Goal: Task Accomplishment & Management: Manage account settings

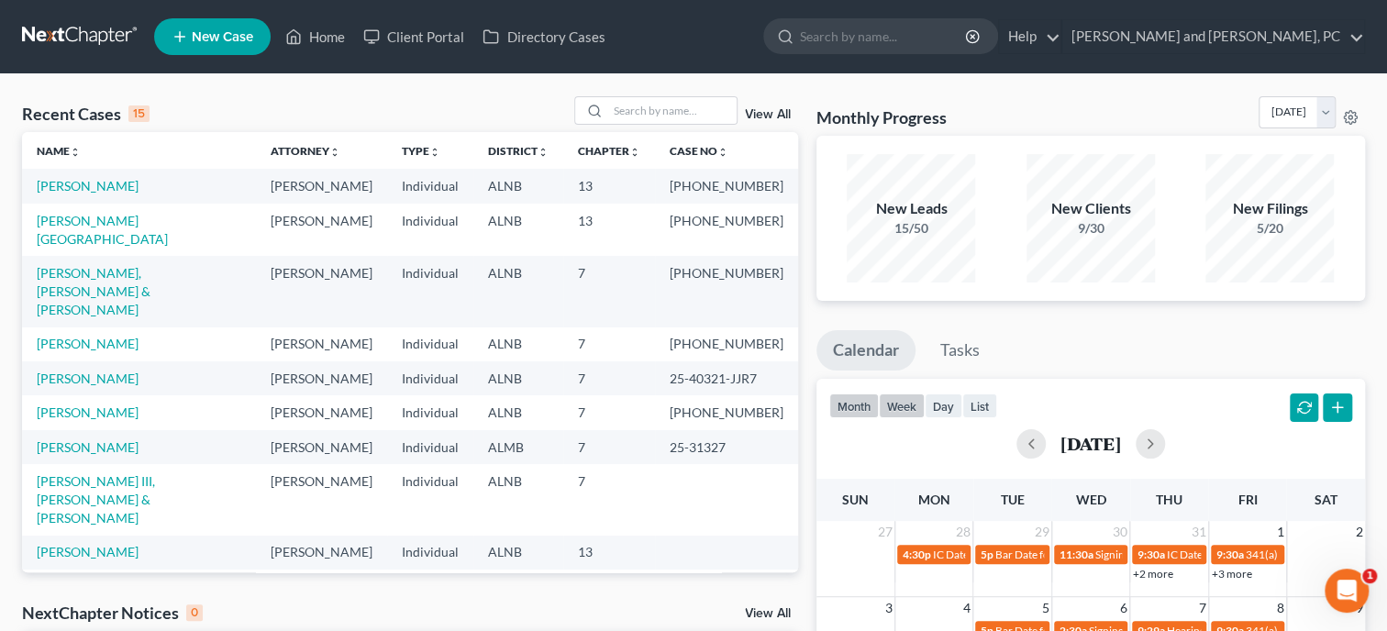
click at [905, 406] on button "week" at bounding box center [902, 406] width 46 height 25
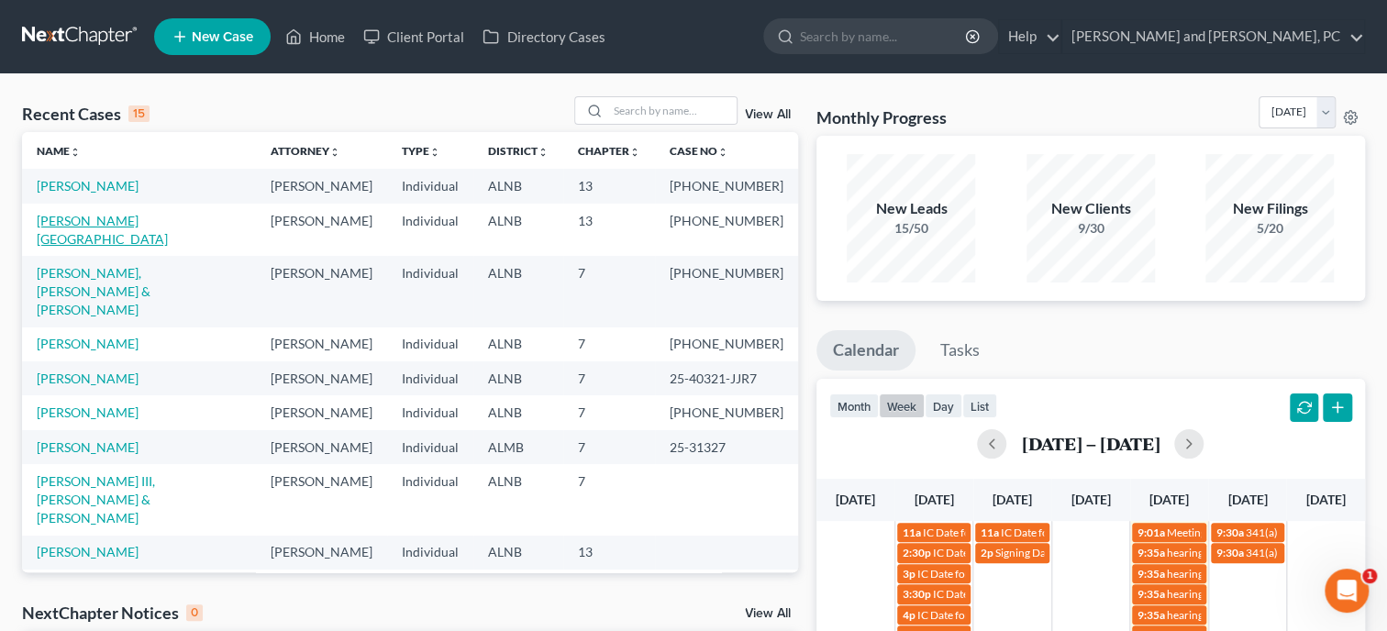
click at [108, 221] on link "[PERSON_NAME][GEOGRAPHIC_DATA]" at bounding box center [102, 230] width 131 height 34
select select "1"
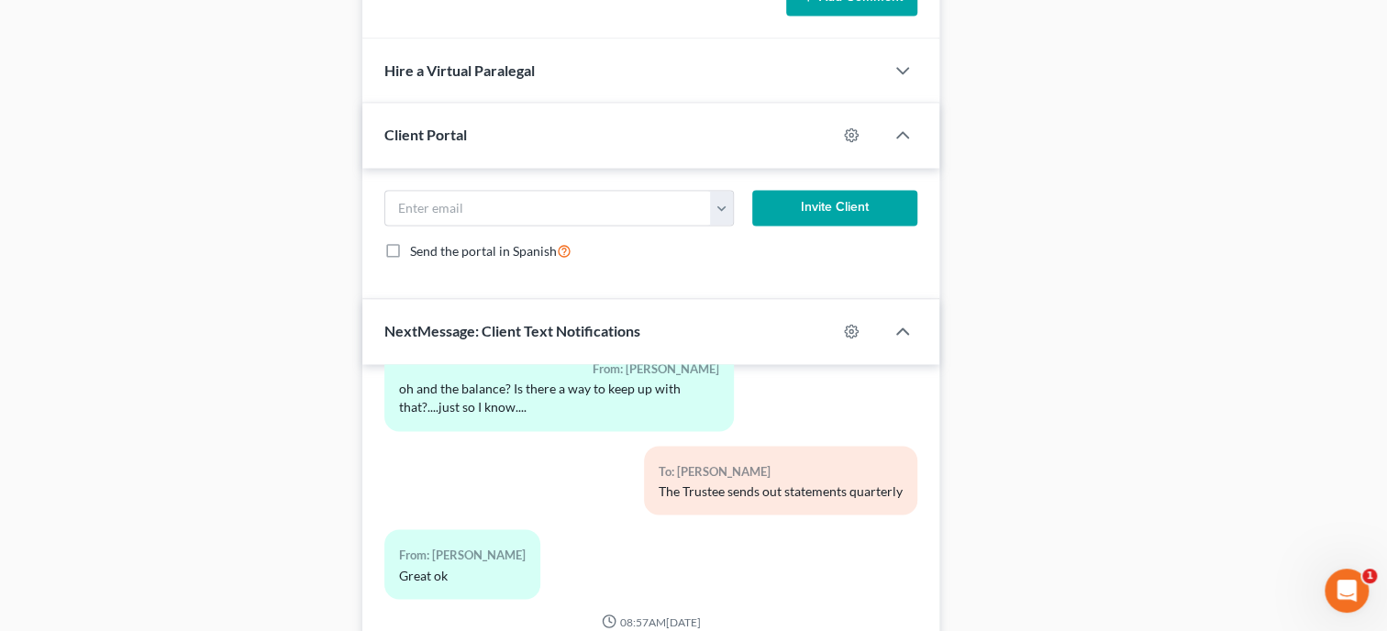
scroll to position [1736, 0]
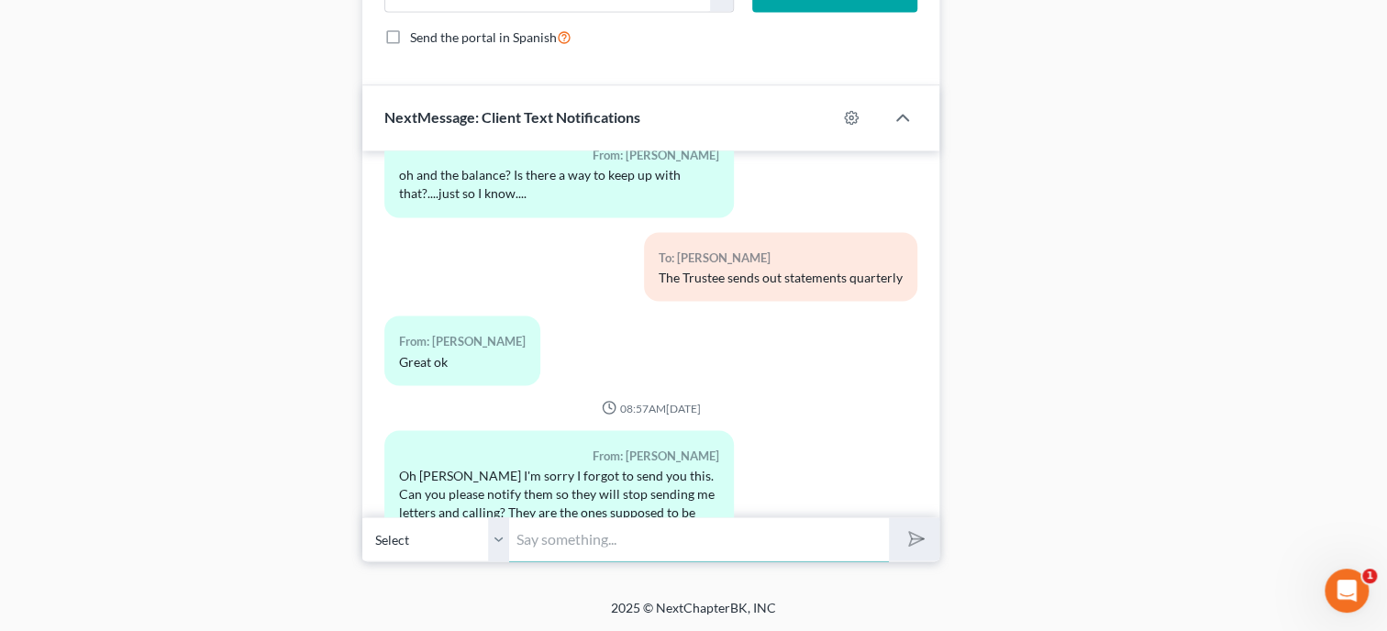
click at [550, 528] on input "text" at bounding box center [699, 538] width 380 height 45
type input "I will get in touch with them now."
click at [889, 517] on button "submit" at bounding box center [914, 538] width 50 height 43
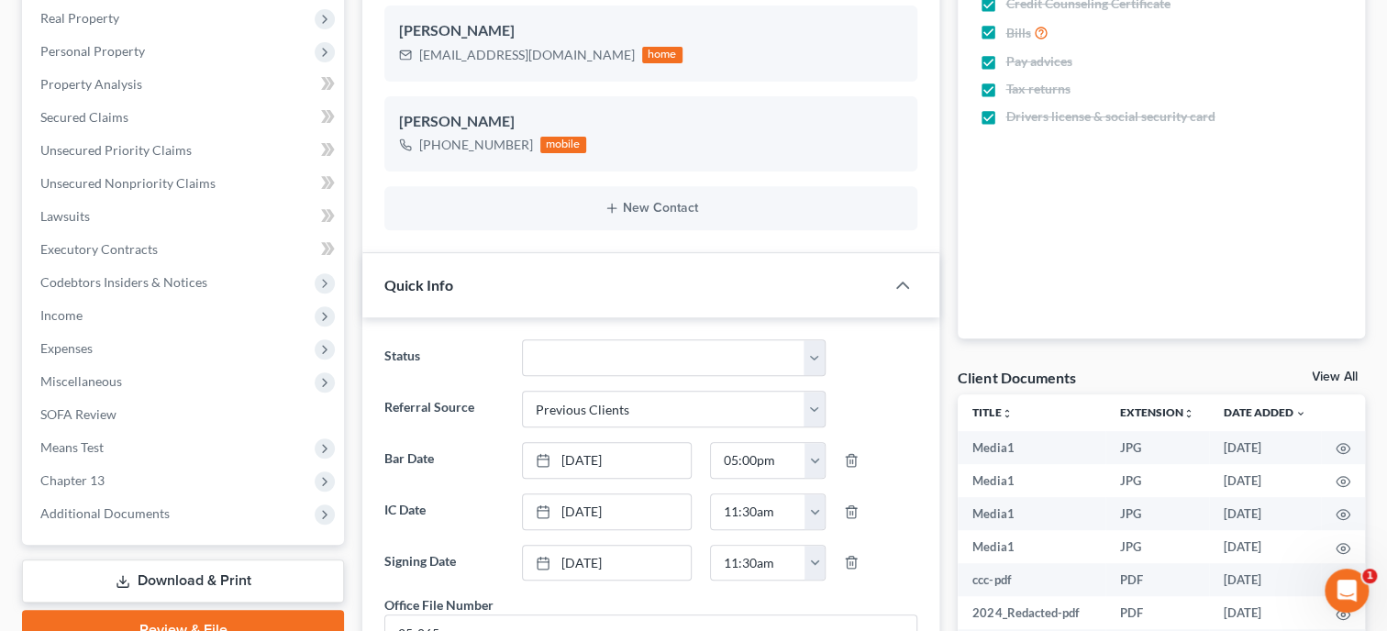
scroll to position [0, 0]
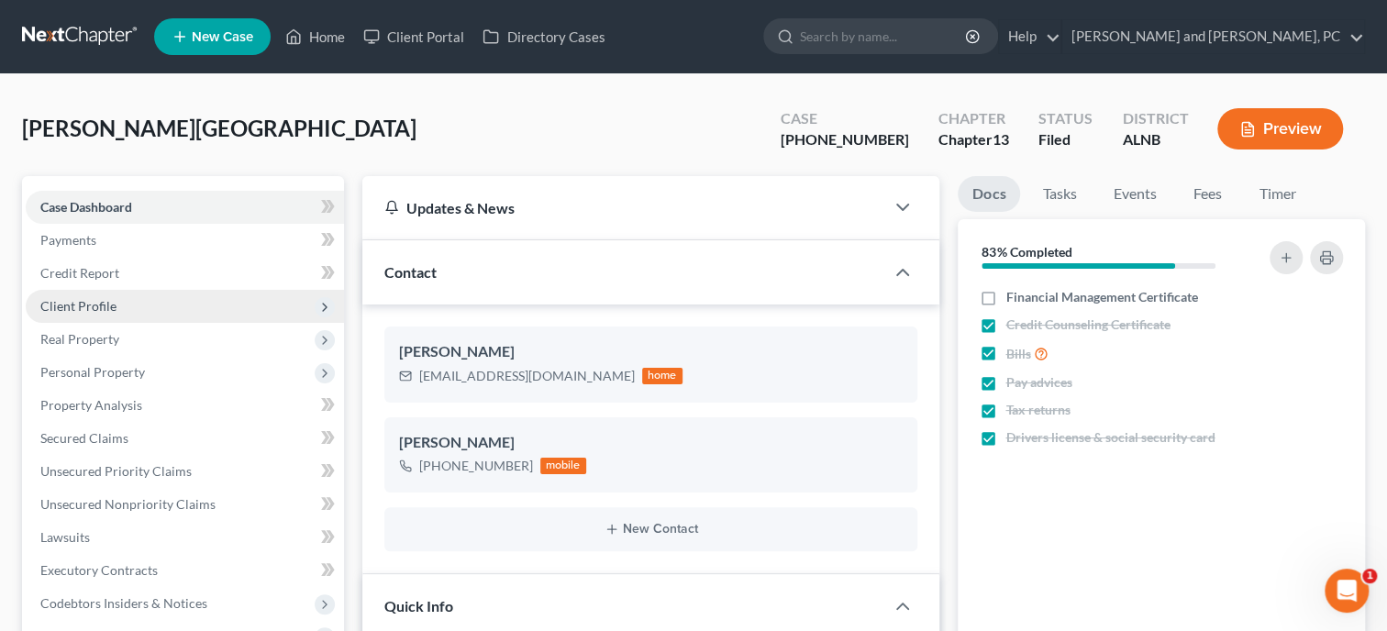
click at [106, 304] on span "Client Profile" at bounding box center [78, 306] width 76 height 16
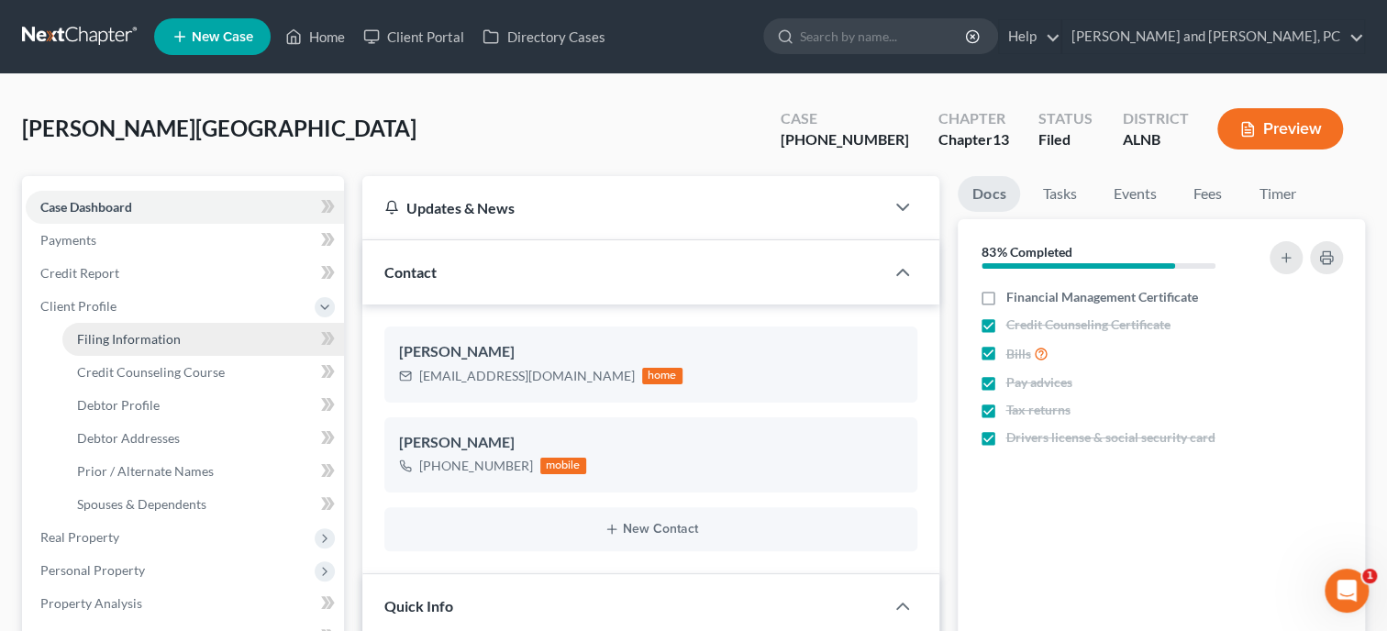
click at [107, 341] on span "Filing Information" at bounding box center [129, 339] width 104 height 16
select select "1"
select select "0"
select select "3"
select select "1"
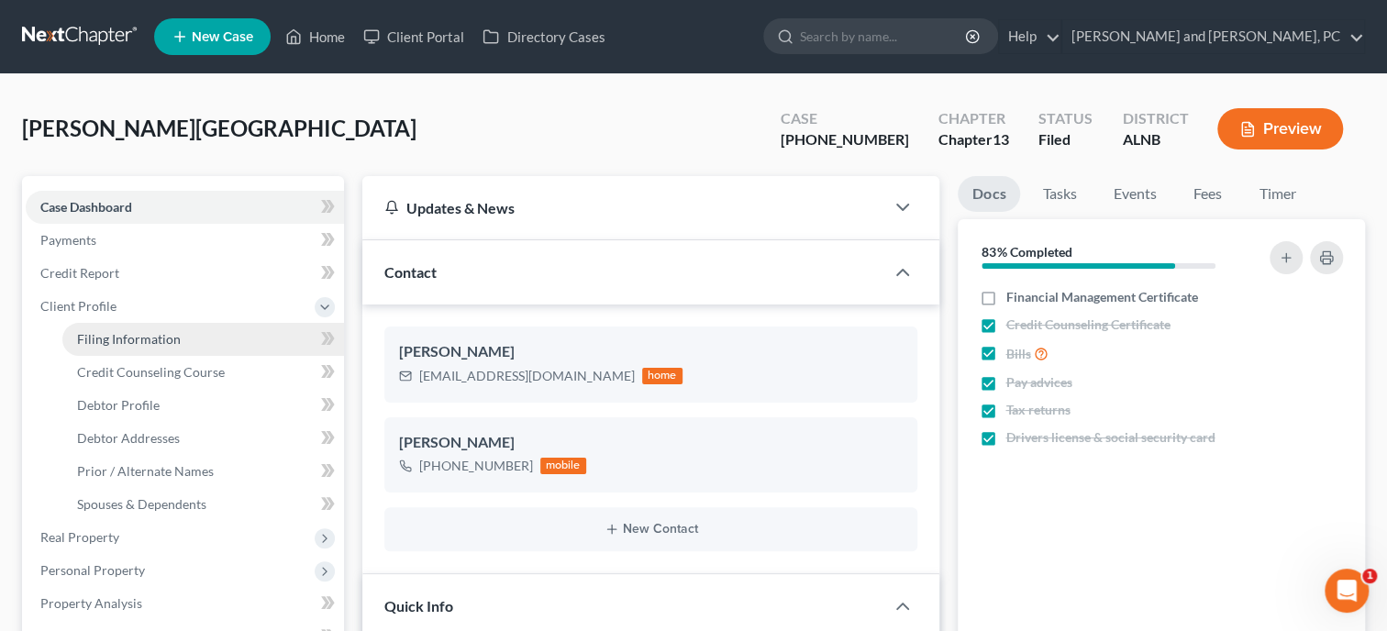
select select "0"
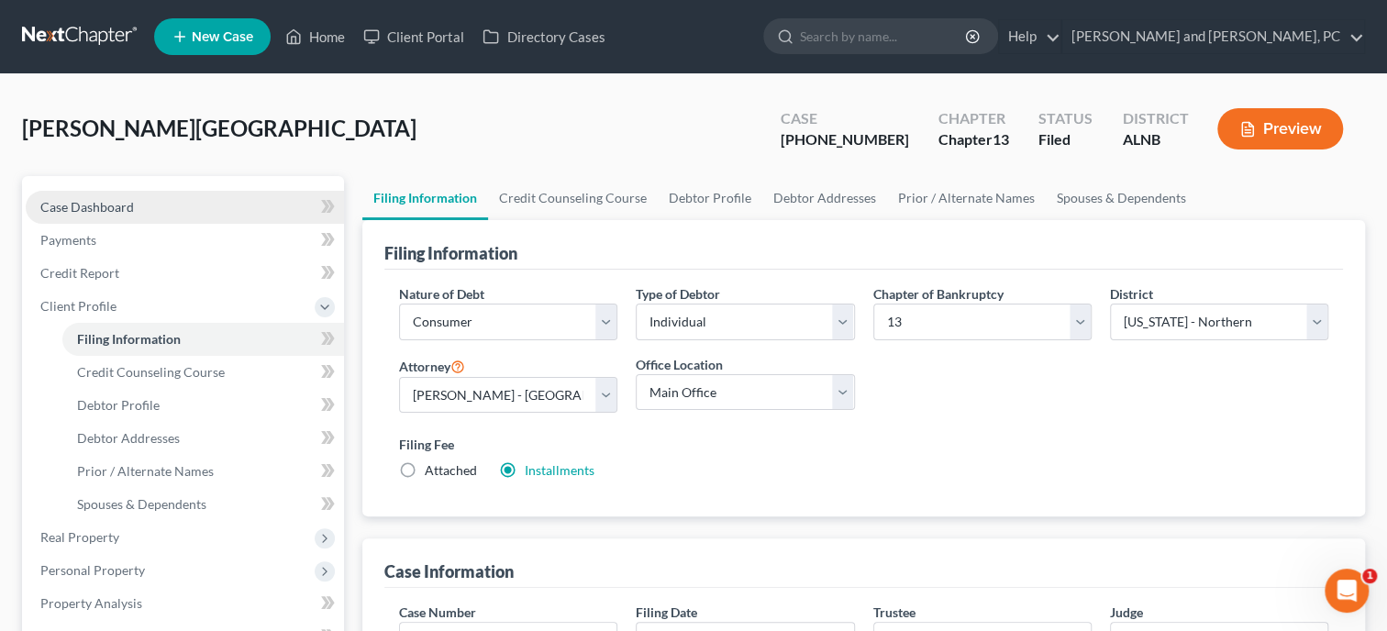
click at [110, 206] on span "Case Dashboard" at bounding box center [87, 207] width 94 height 16
select select "6"
select select "1"
select select "0"
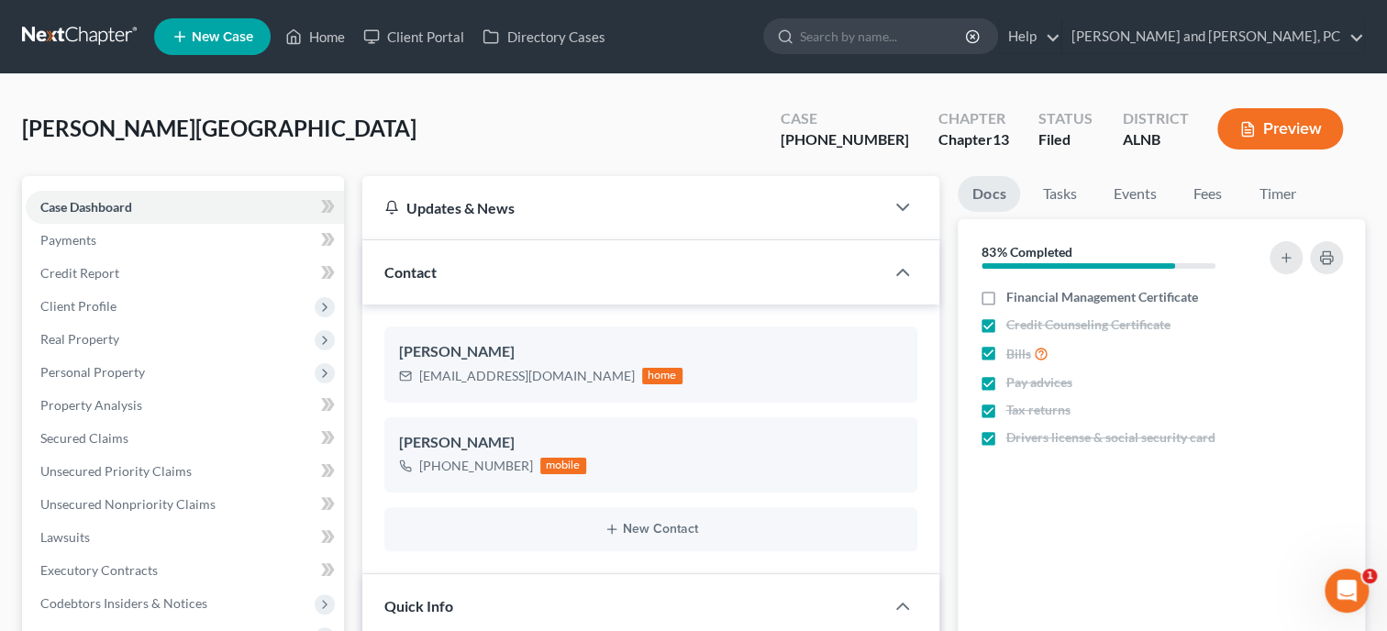
scroll to position [7645, 0]
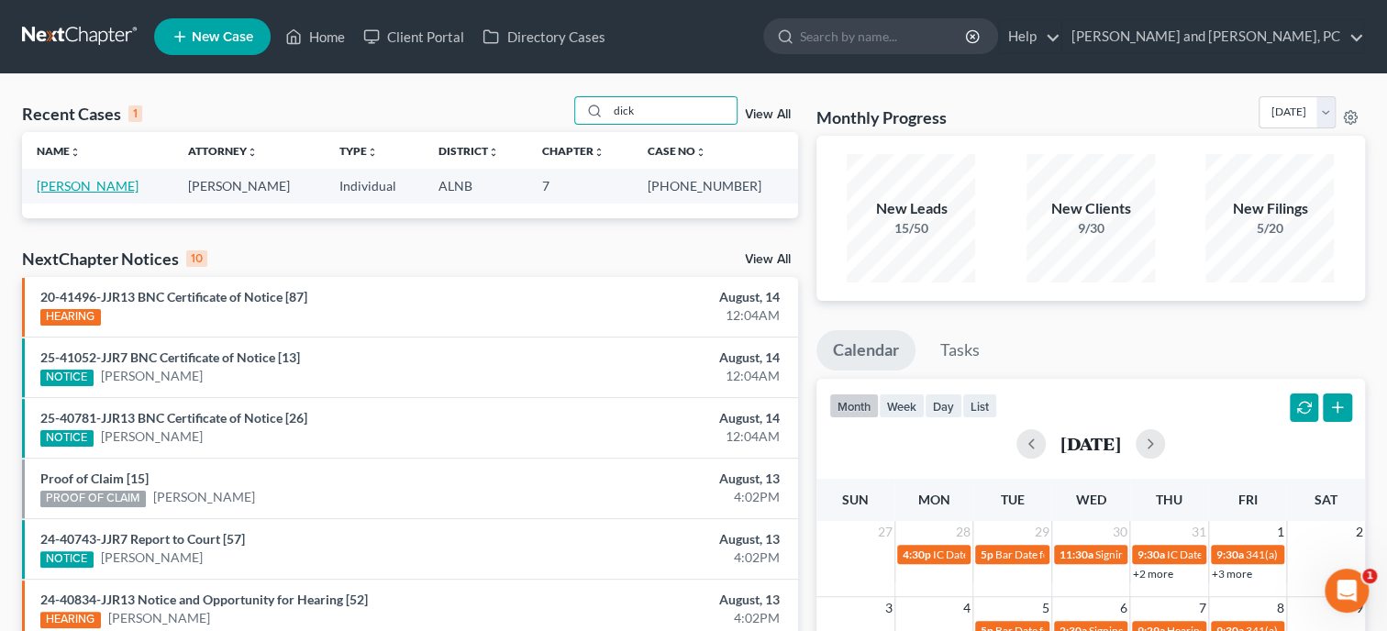
type input "dick"
click at [85, 182] on link "[PERSON_NAME]" at bounding box center [88, 186] width 102 height 16
select select "6"
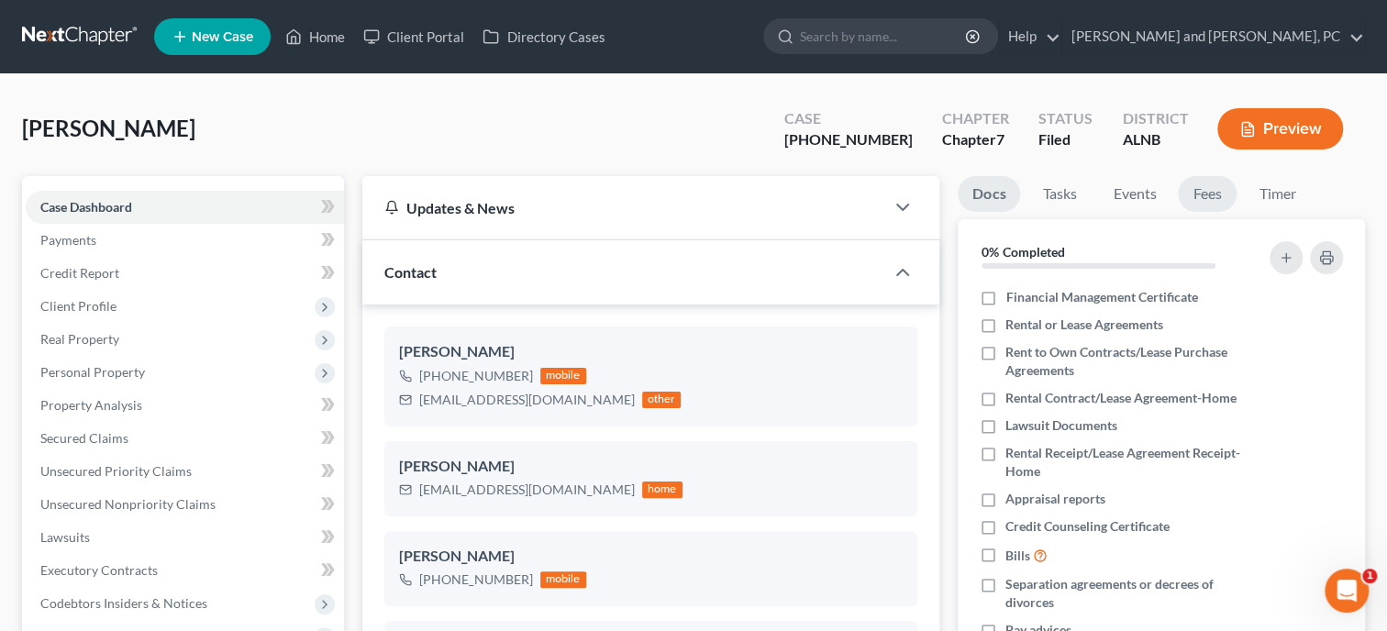
scroll to position [588, 0]
click at [1214, 197] on link "Fees" at bounding box center [1207, 194] width 59 height 36
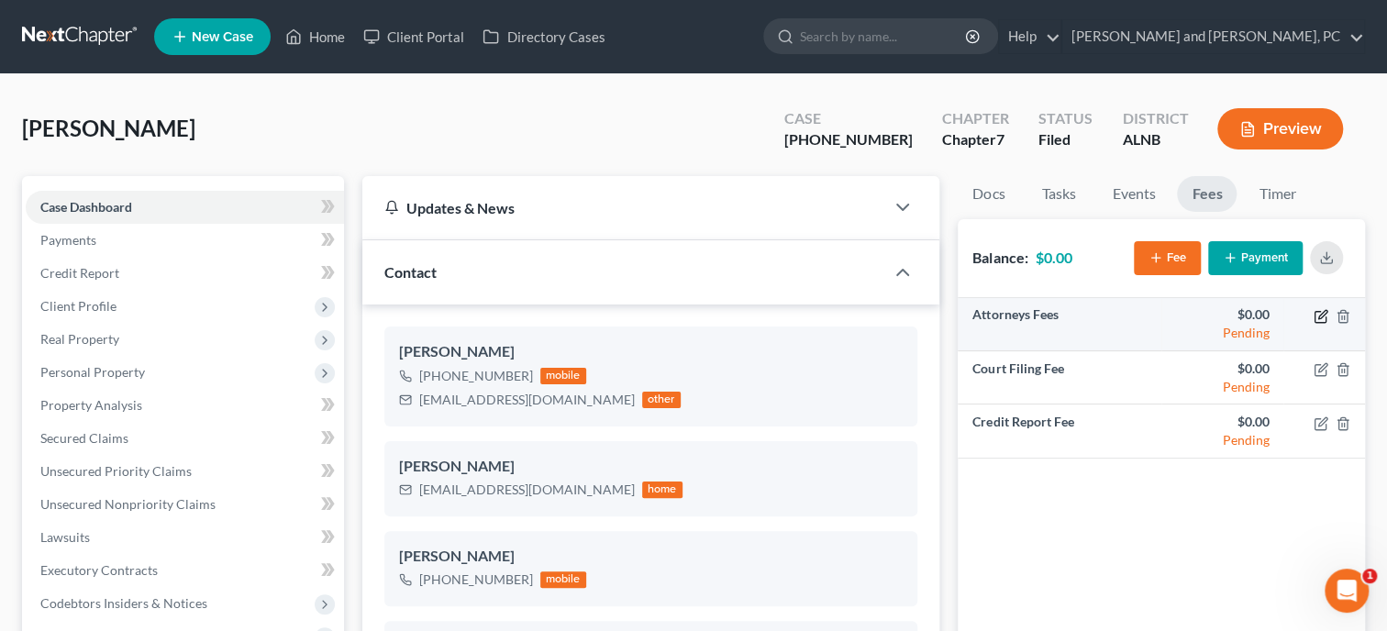
click at [1315, 321] on icon "button" at bounding box center [1321, 316] width 15 height 15
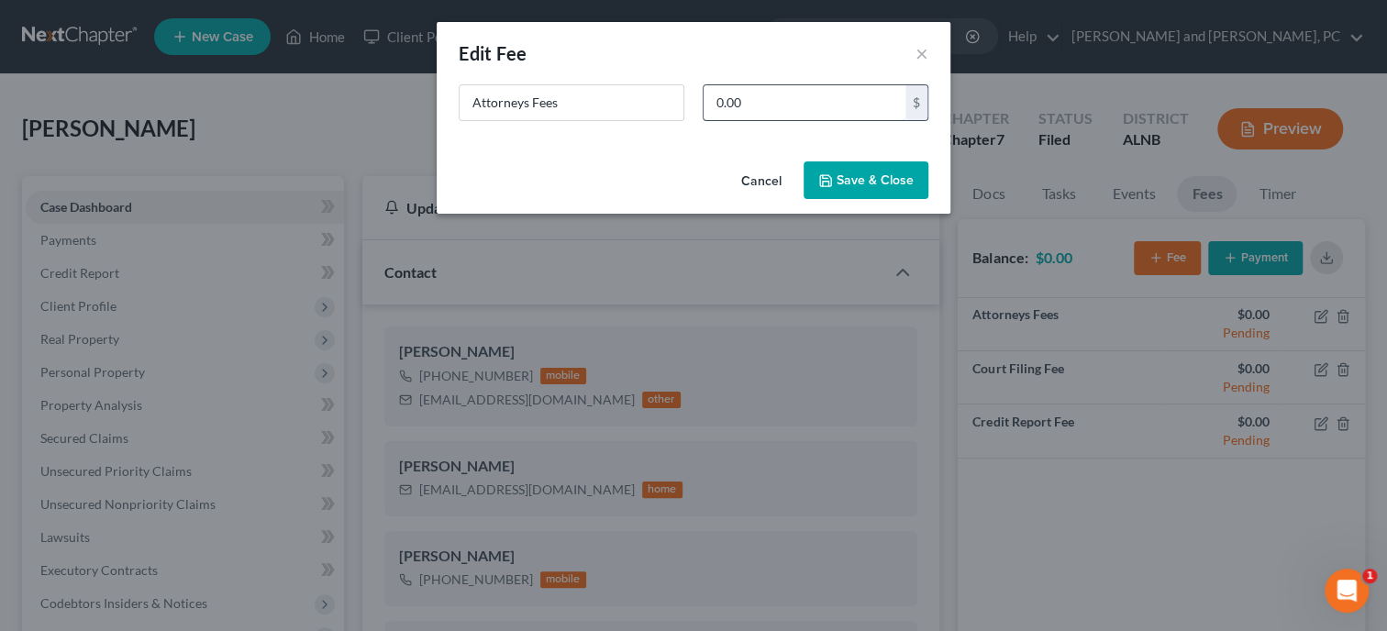
click at [870, 106] on input "0.00" at bounding box center [805, 102] width 202 height 35
type input "925.00"
click at [909, 184] on button "Save & Close" at bounding box center [866, 180] width 125 height 39
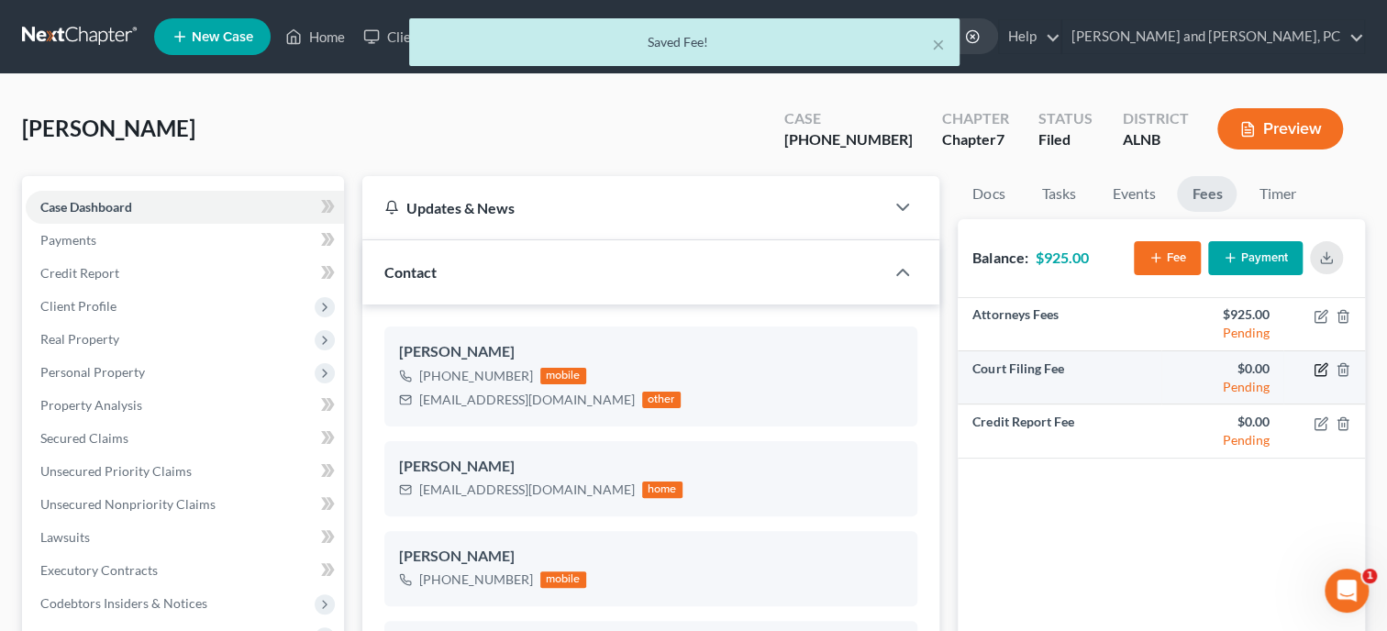
click at [1325, 367] on icon "button" at bounding box center [1322, 367] width 8 height 8
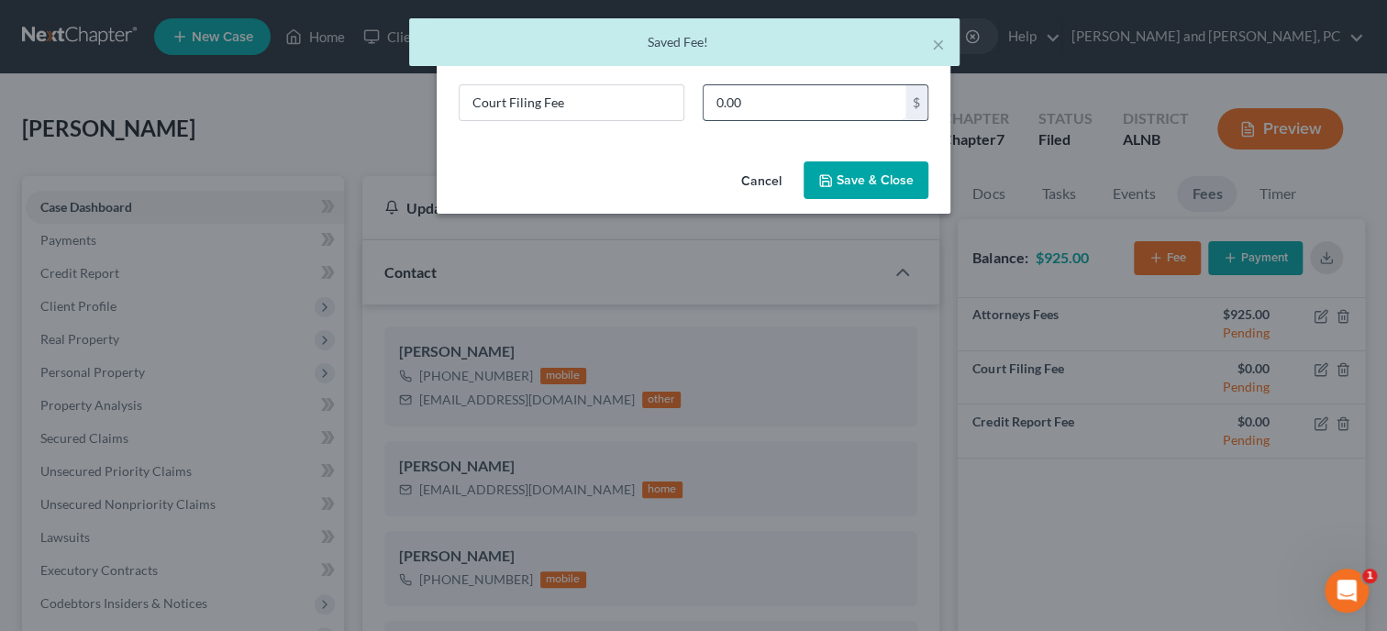
click at [746, 93] on input "0.00" at bounding box center [805, 102] width 202 height 35
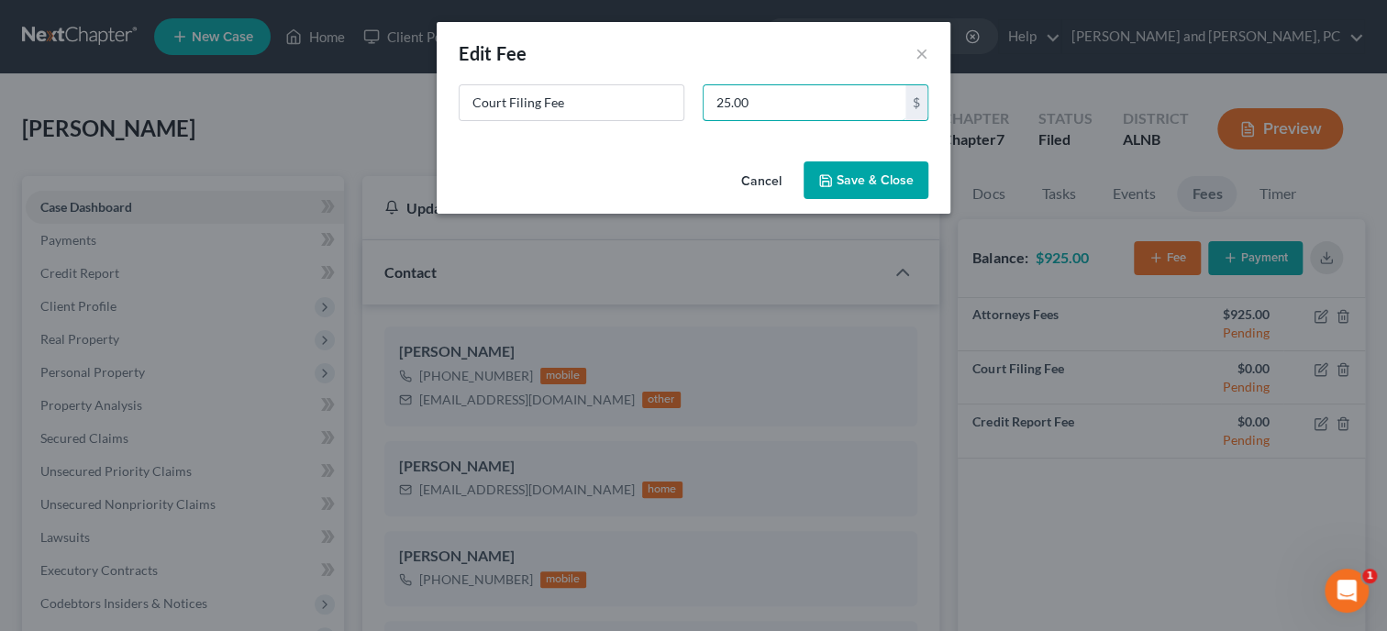
type input "25.00"
click at [874, 175] on button "Save & Close" at bounding box center [866, 180] width 125 height 39
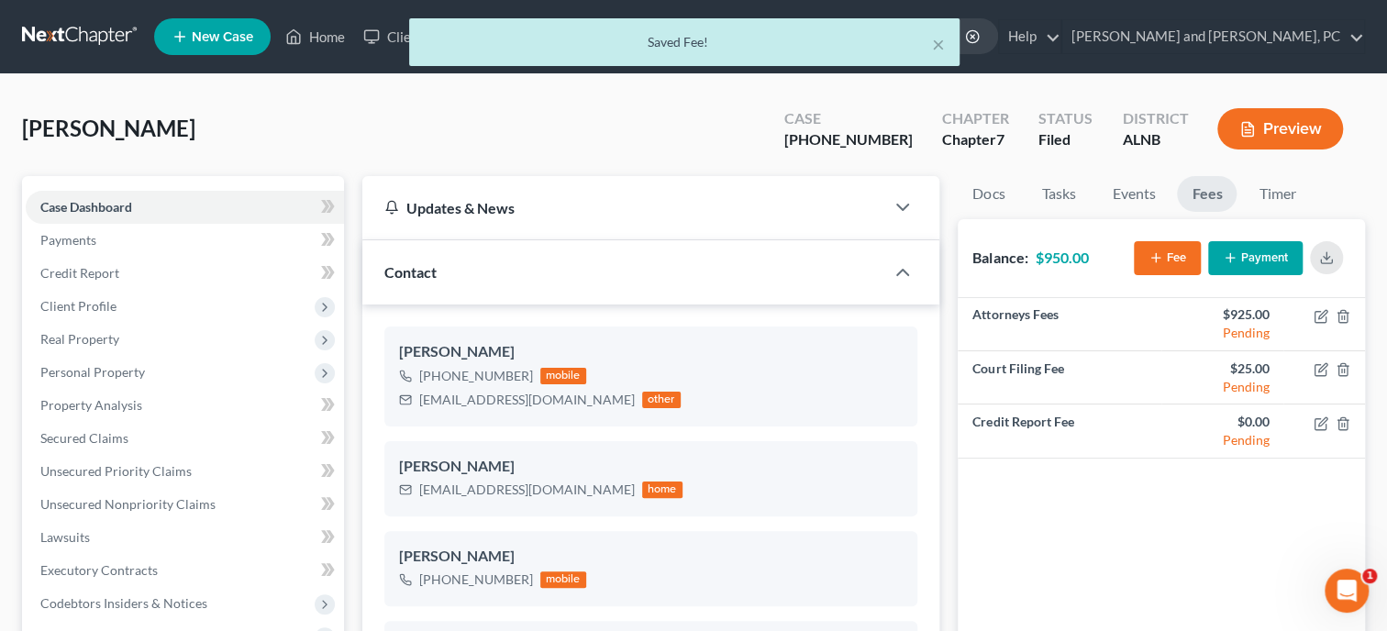
click at [1242, 261] on button "Payment" at bounding box center [1255, 258] width 94 height 34
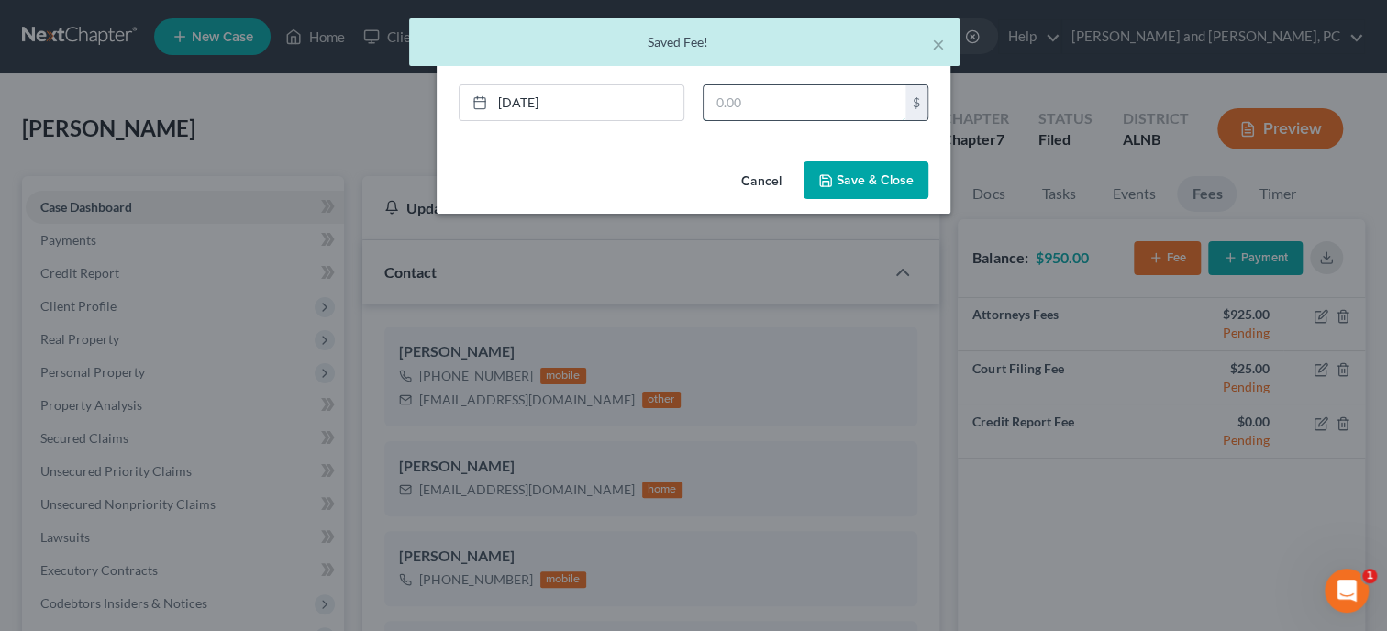
click at [748, 106] on input "text" at bounding box center [805, 102] width 202 height 35
type input "500.00"
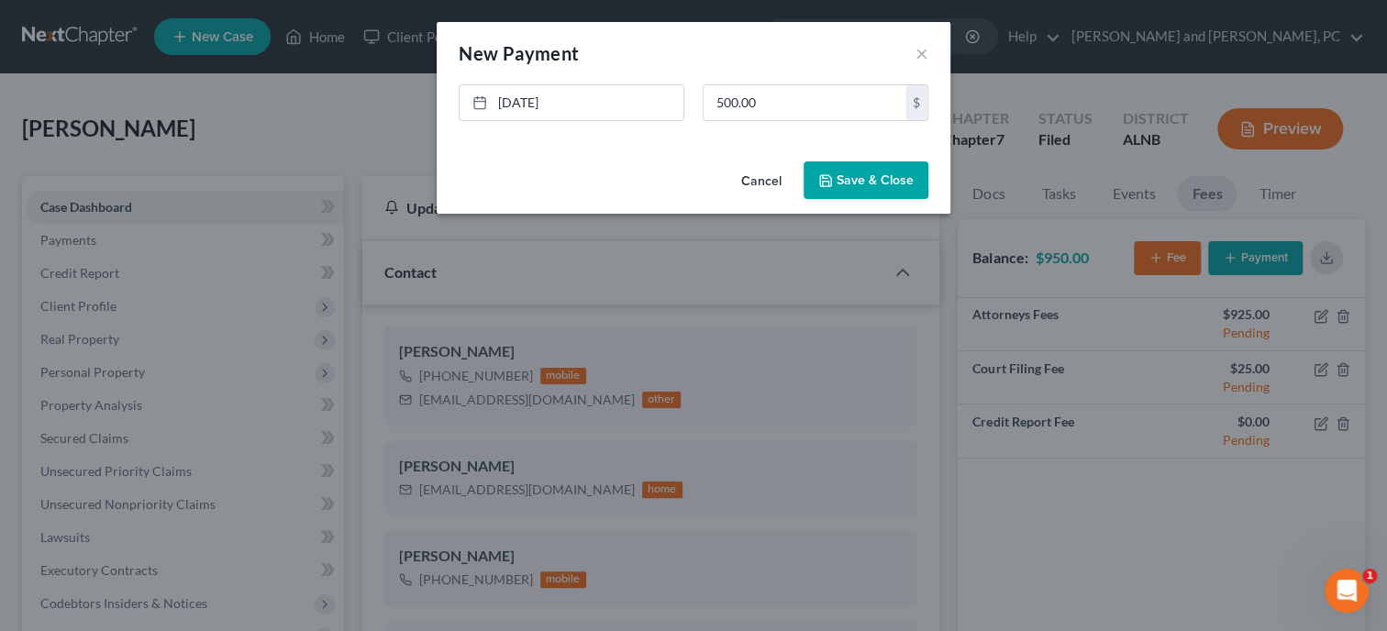
click at [827, 189] on button "Save & Close" at bounding box center [866, 180] width 125 height 39
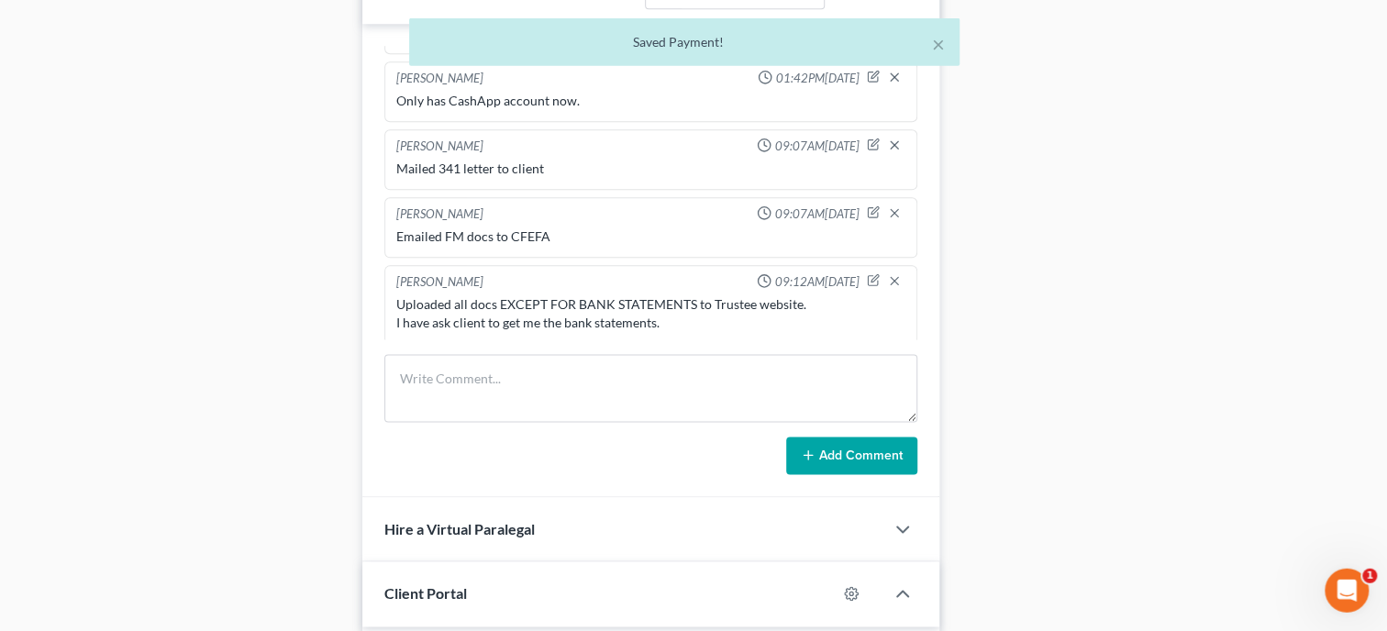
scroll to position [1226, 0]
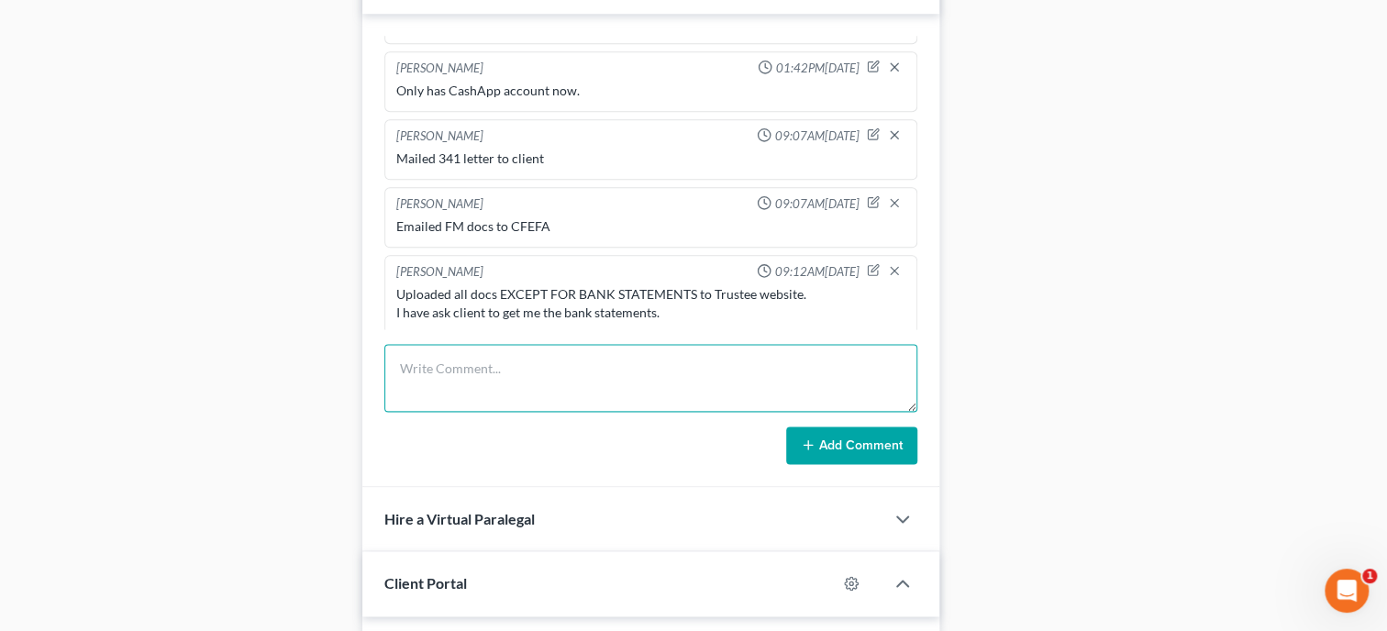
click at [582, 382] on textarea at bounding box center [650, 378] width 533 height 68
type textarea "a"
type textarea "Paid 500 on fees. Balance: 450.00"
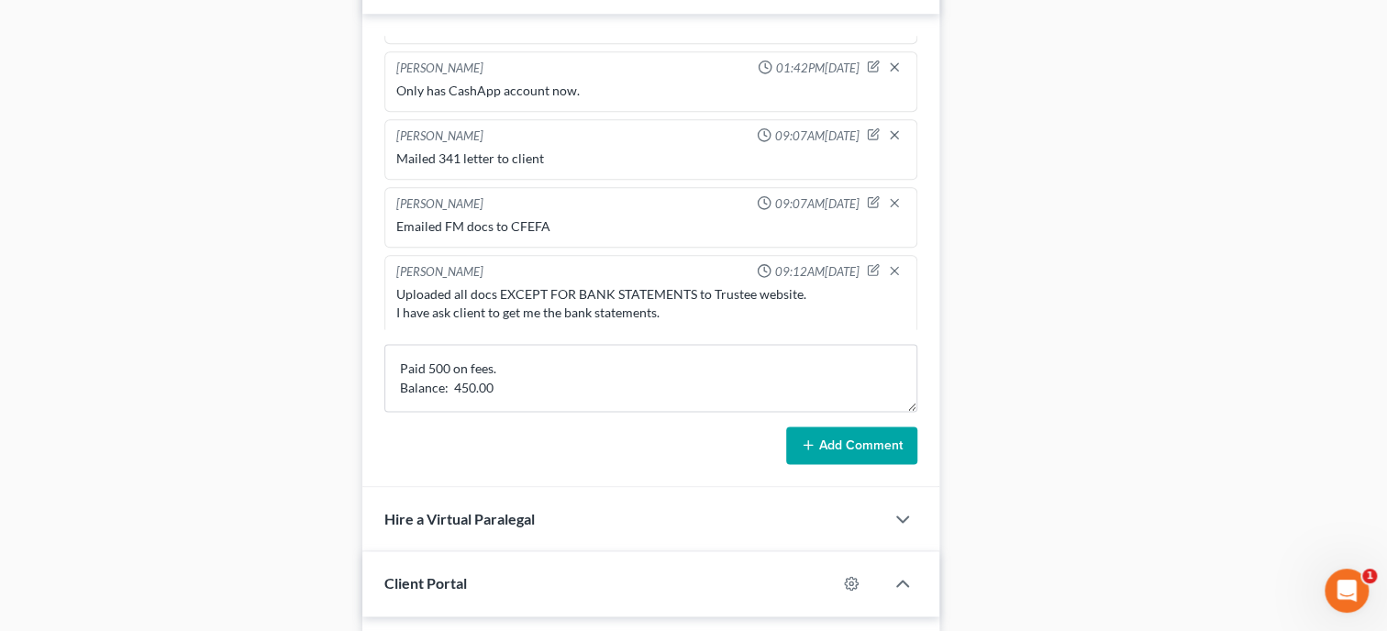
click at [799, 465] on button "Add Comment" at bounding box center [851, 446] width 131 height 39
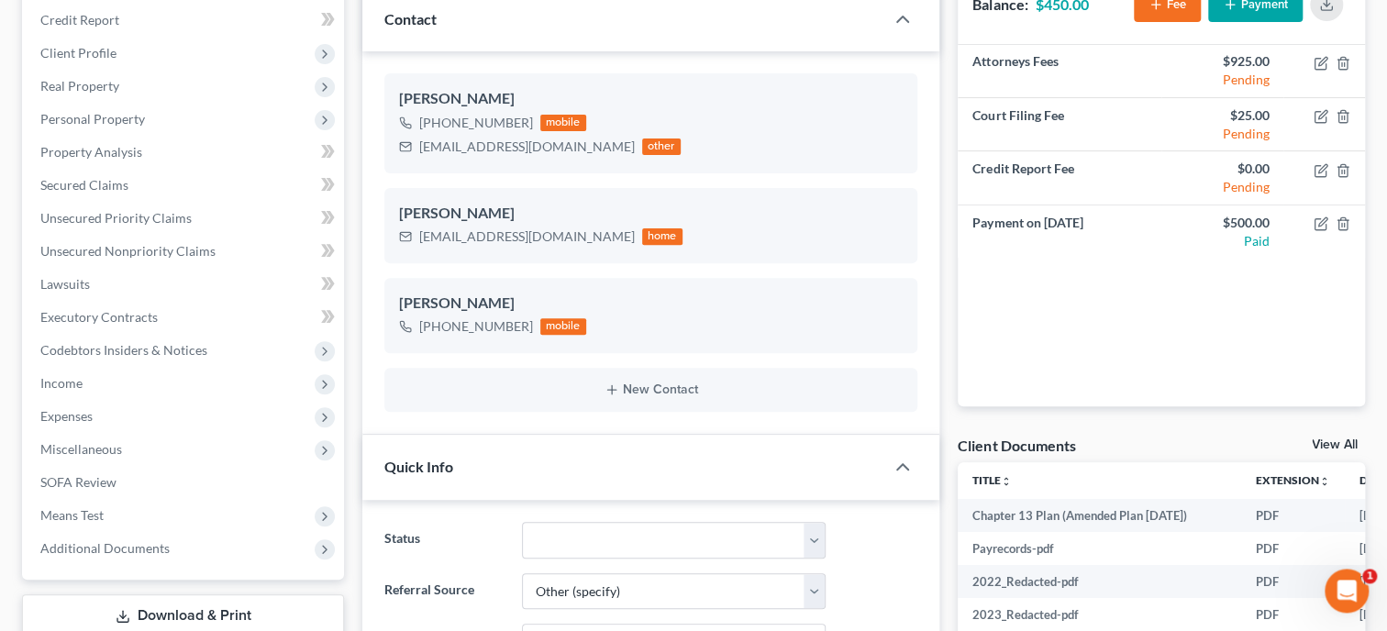
scroll to position [0, 0]
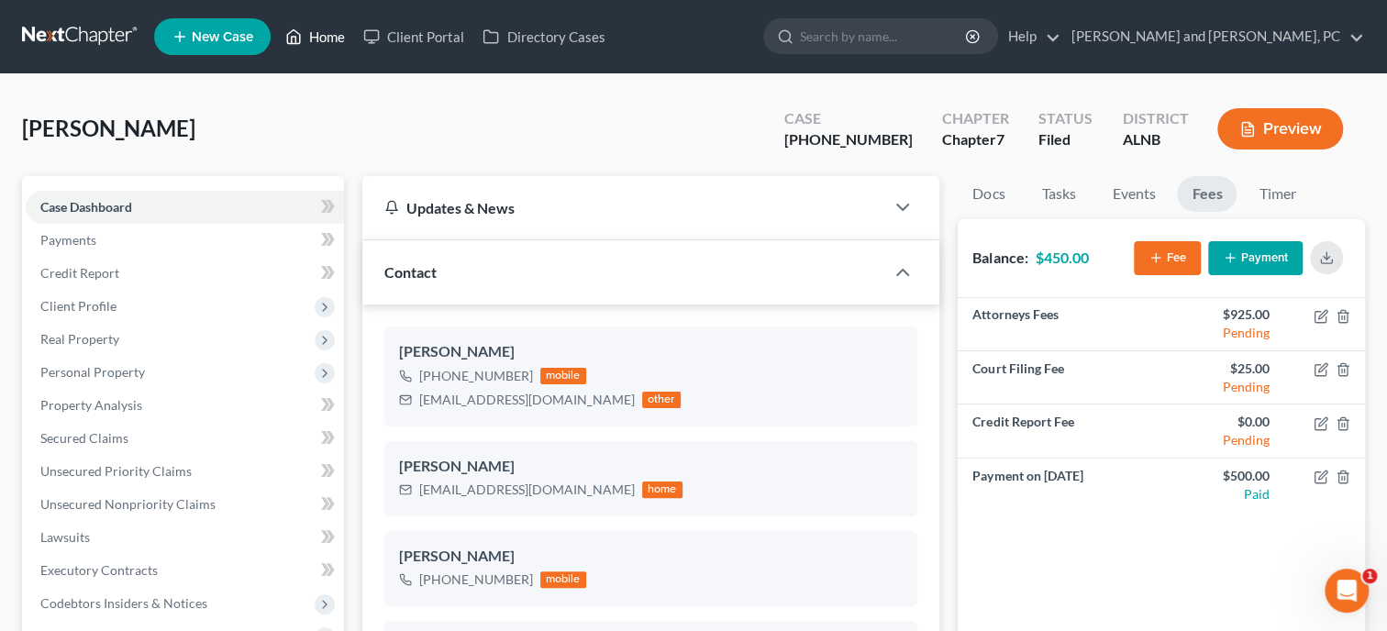
click at [313, 42] on link "Home" at bounding box center [315, 36] width 78 height 33
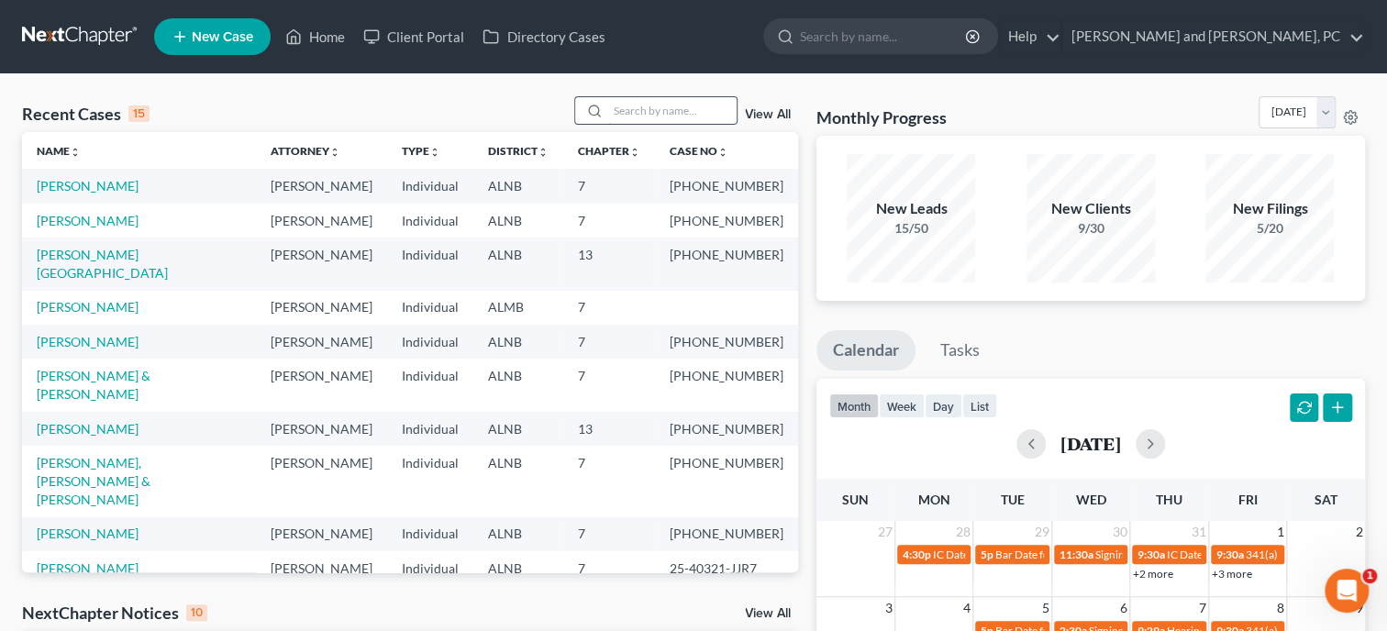
click at [660, 108] on input "search" at bounding box center [672, 110] width 128 height 27
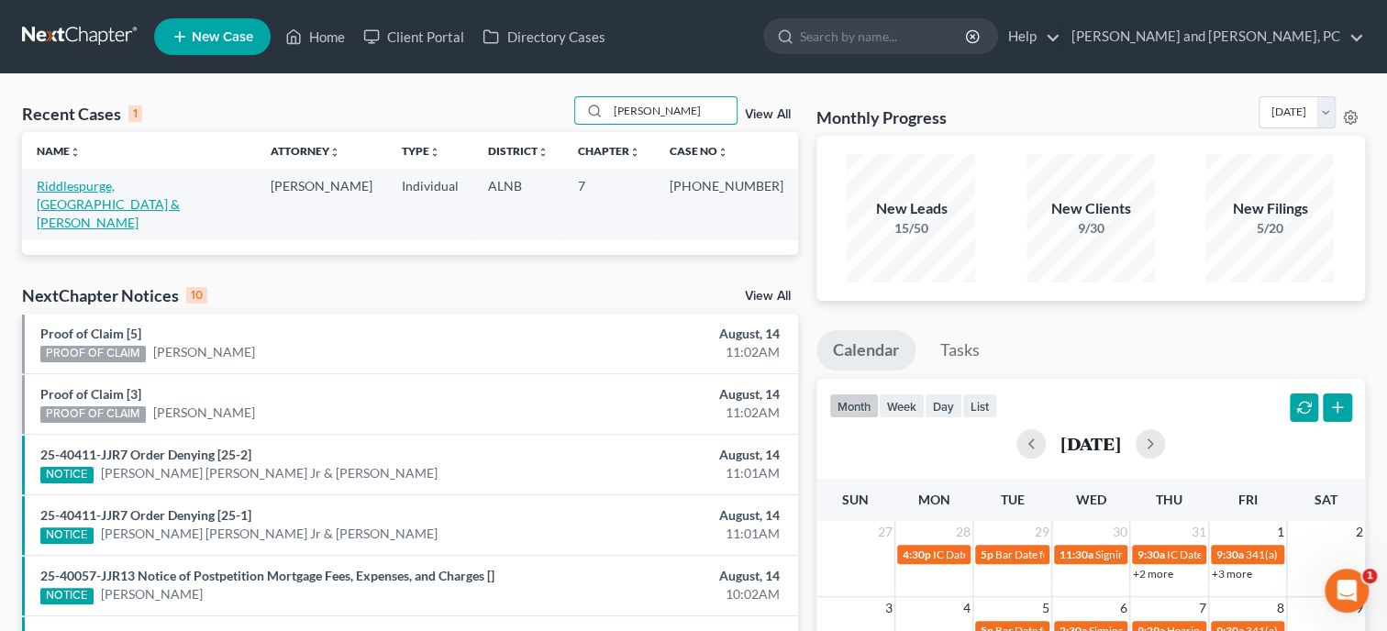
type input "[PERSON_NAME]"
click at [105, 187] on link "Riddlespurge, [GEOGRAPHIC_DATA] & [PERSON_NAME]" at bounding box center [108, 204] width 143 height 52
select select "1"
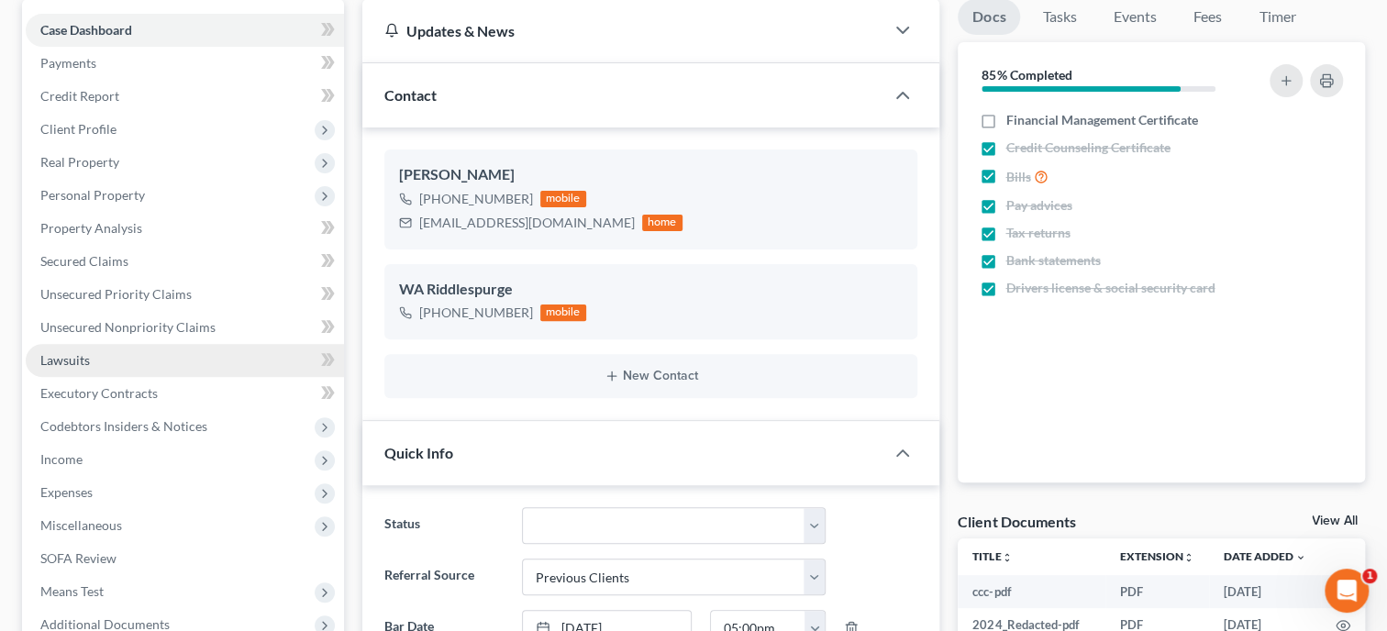
scroll to position [188, 0]
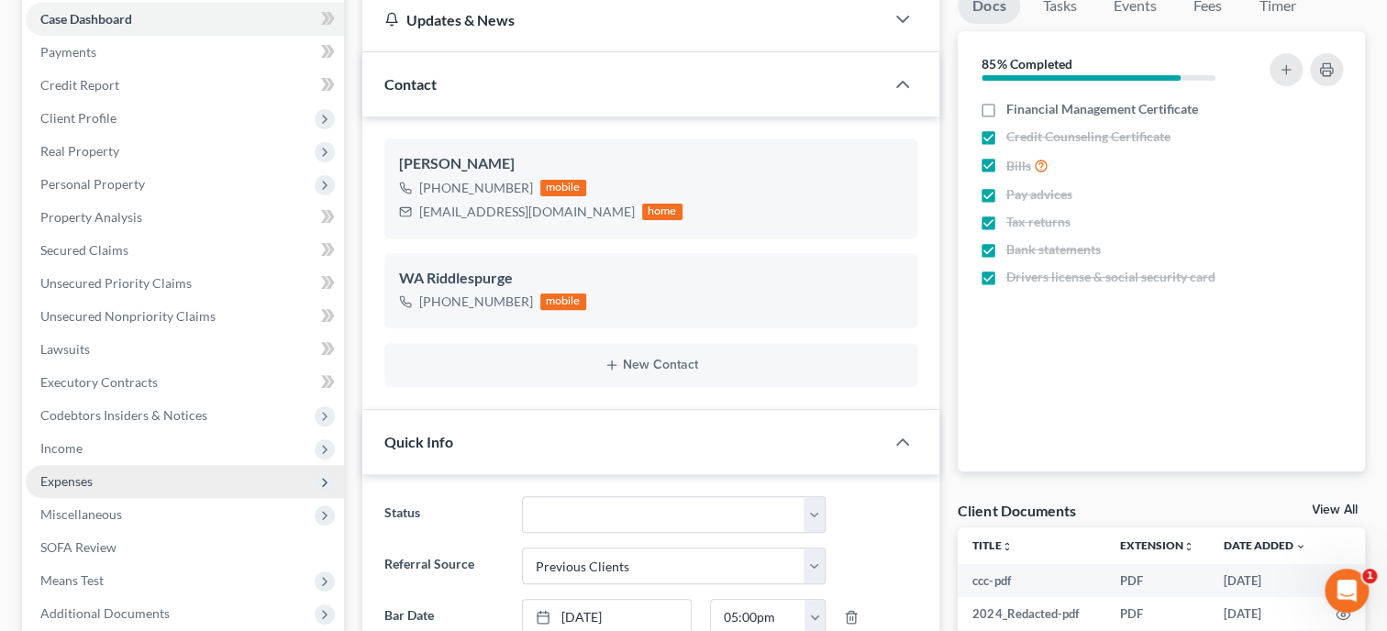
click at [116, 482] on span "Expenses" at bounding box center [185, 481] width 318 height 33
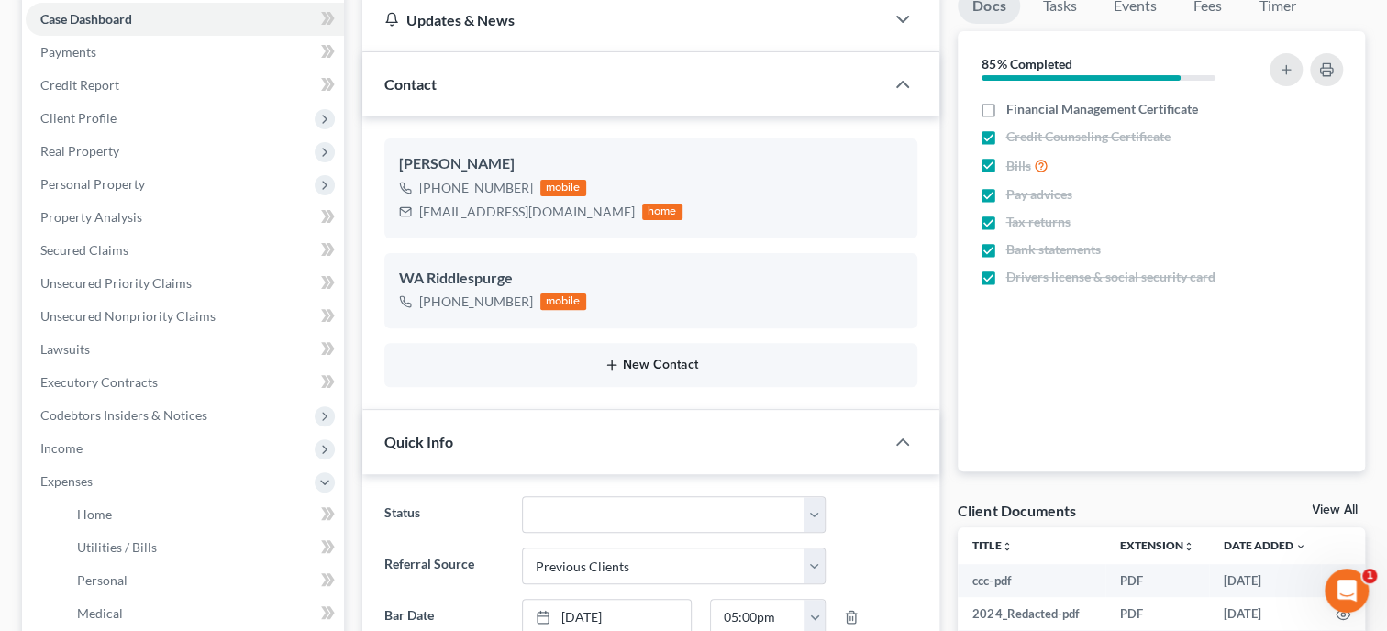
scroll to position [283, 0]
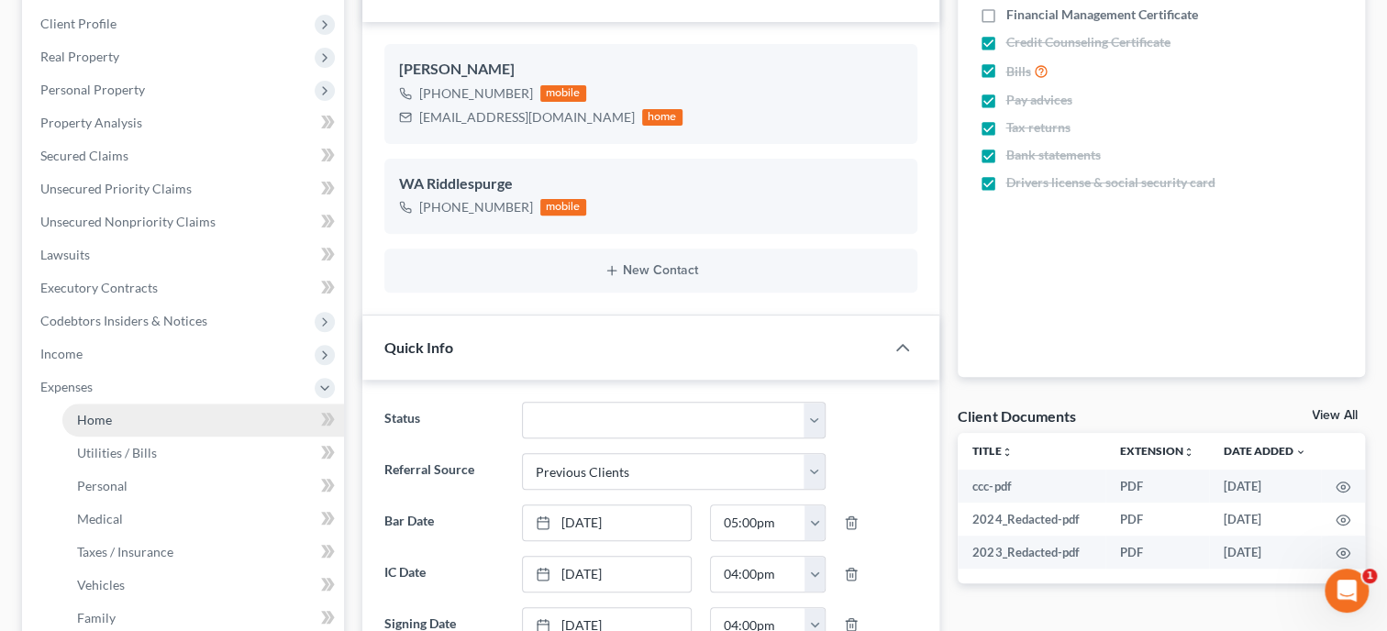
click at [75, 426] on link "Home" at bounding box center [203, 420] width 282 height 33
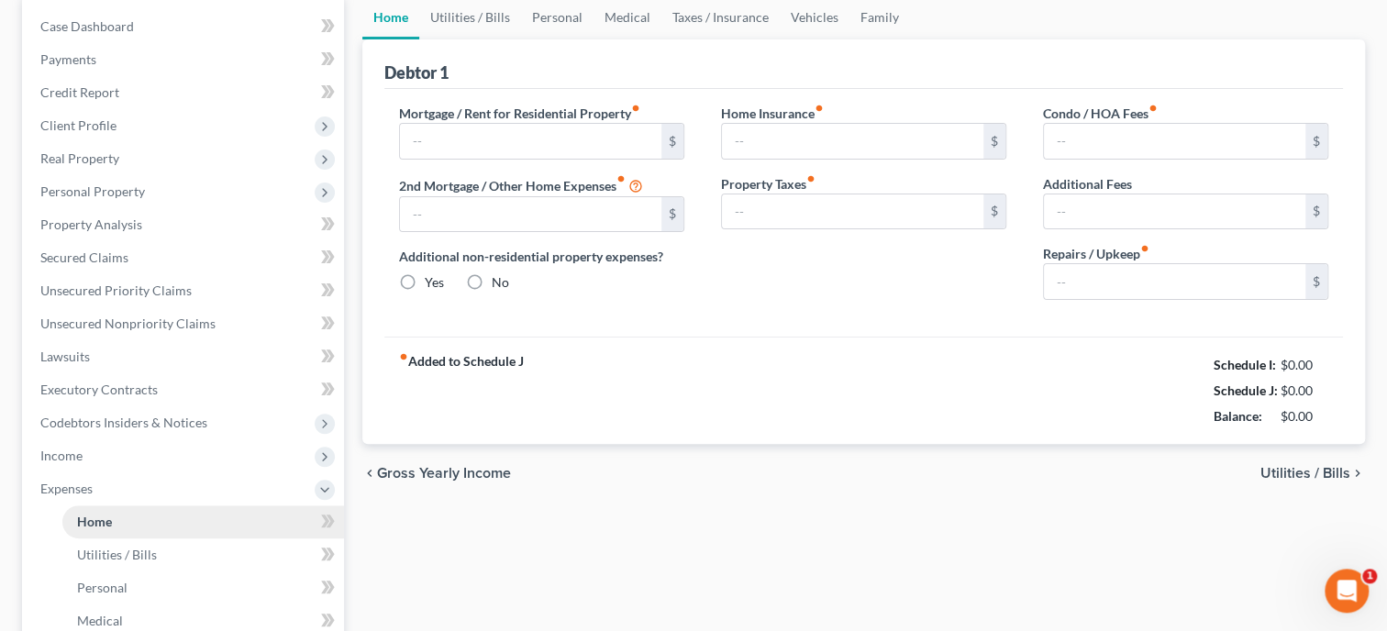
type input "1,553.00"
type input "0.00"
radio input "true"
type input "0.00"
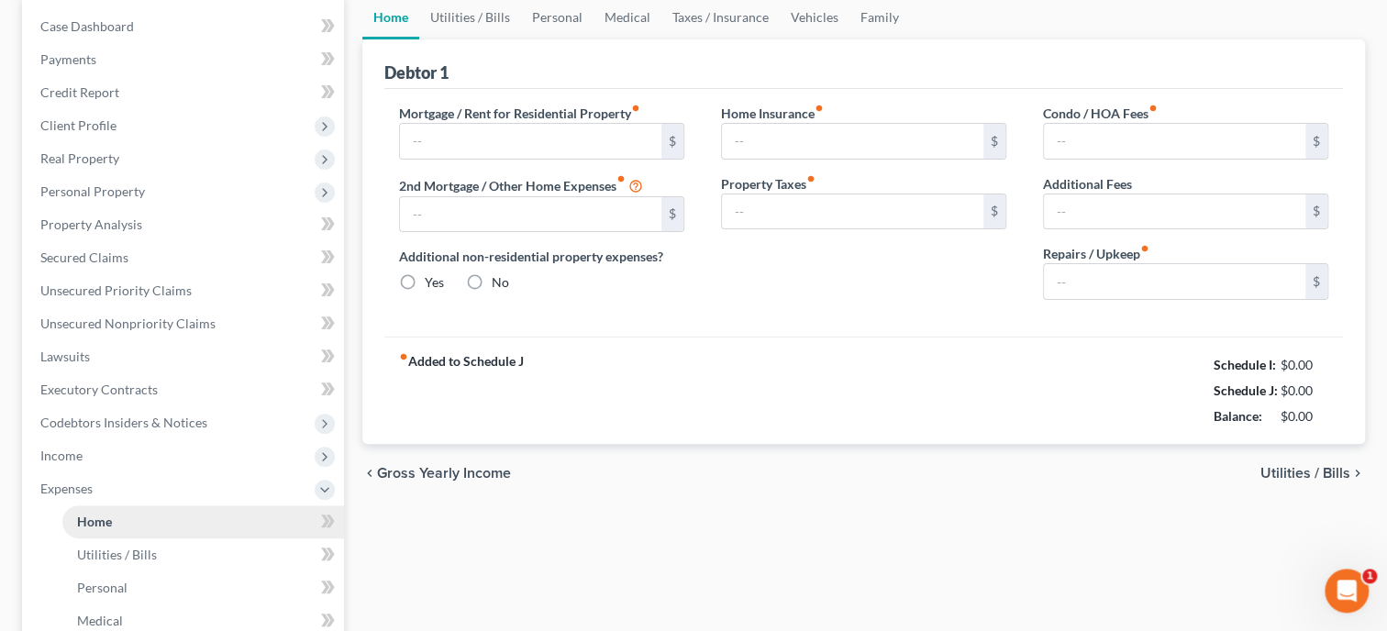
type input "0.00"
type input "100.00"
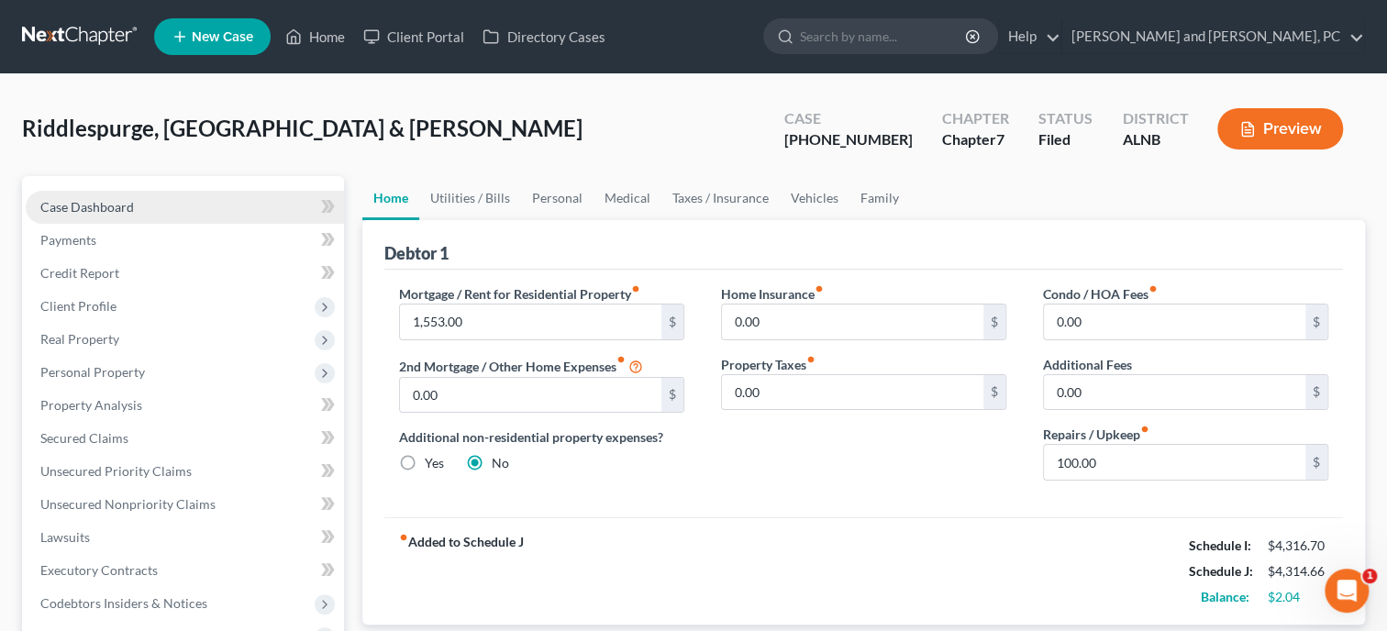
click at [109, 204] on span "Case Dashboard" at bounding box center [87, 207] width 94 height 16
select select "1"
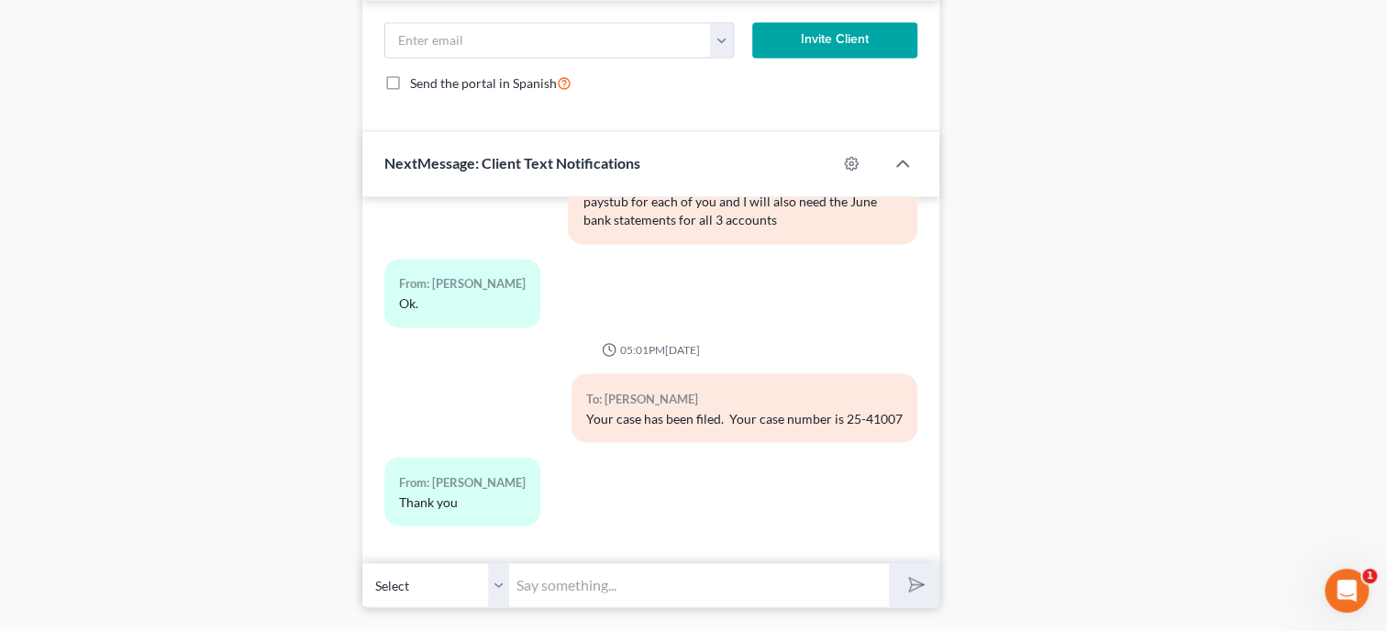
scroll to position [1663, 0]
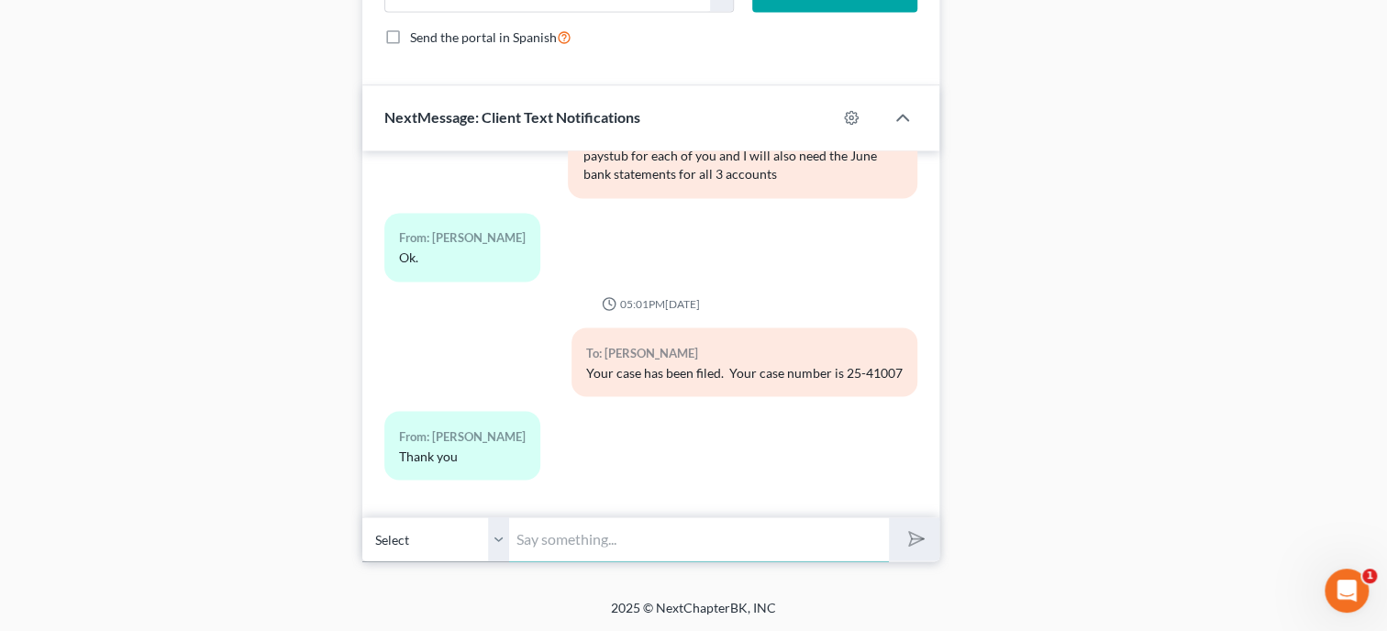
click at [553, 537] on input "text" at bounding box center [699, 538] width 380 height 45
type input "i"
type input "h"
type input "H"
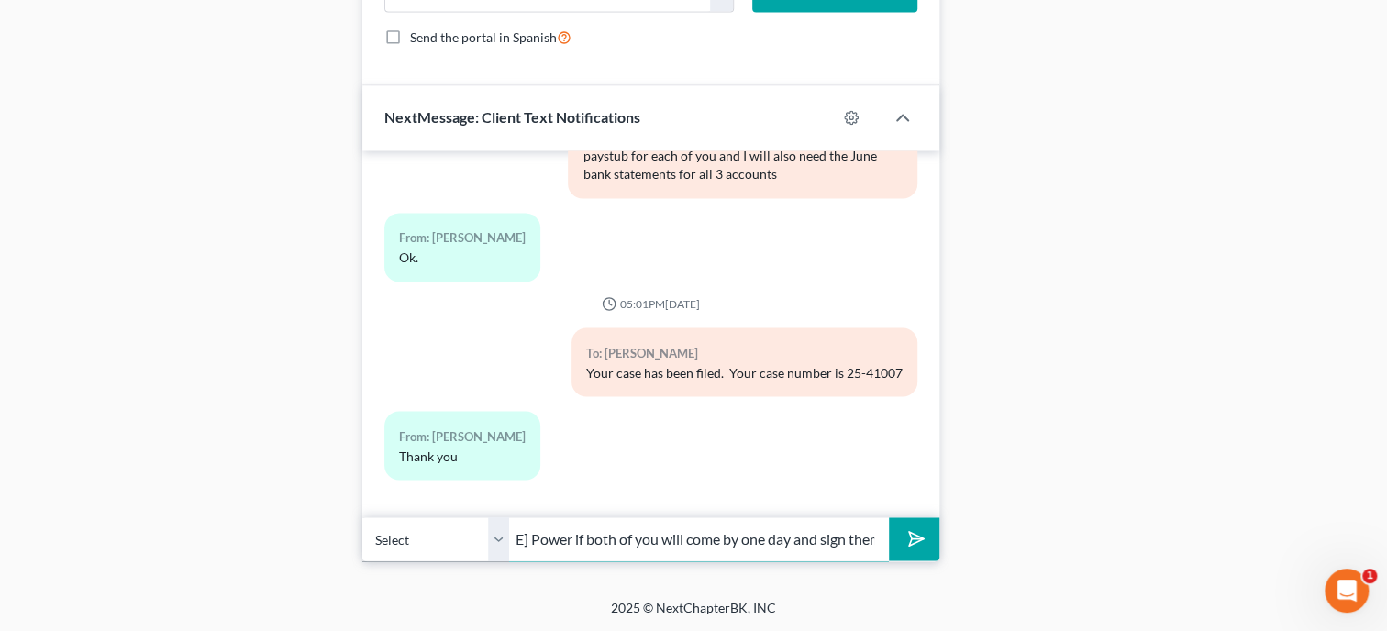
scroll to position [0, 410]
type input "I have the reaffirmation agreements for your home and [US_STATE] Power if both …"
click at [889, 517] on button "submit" at bounding box center [914, 538] width 50 height 43
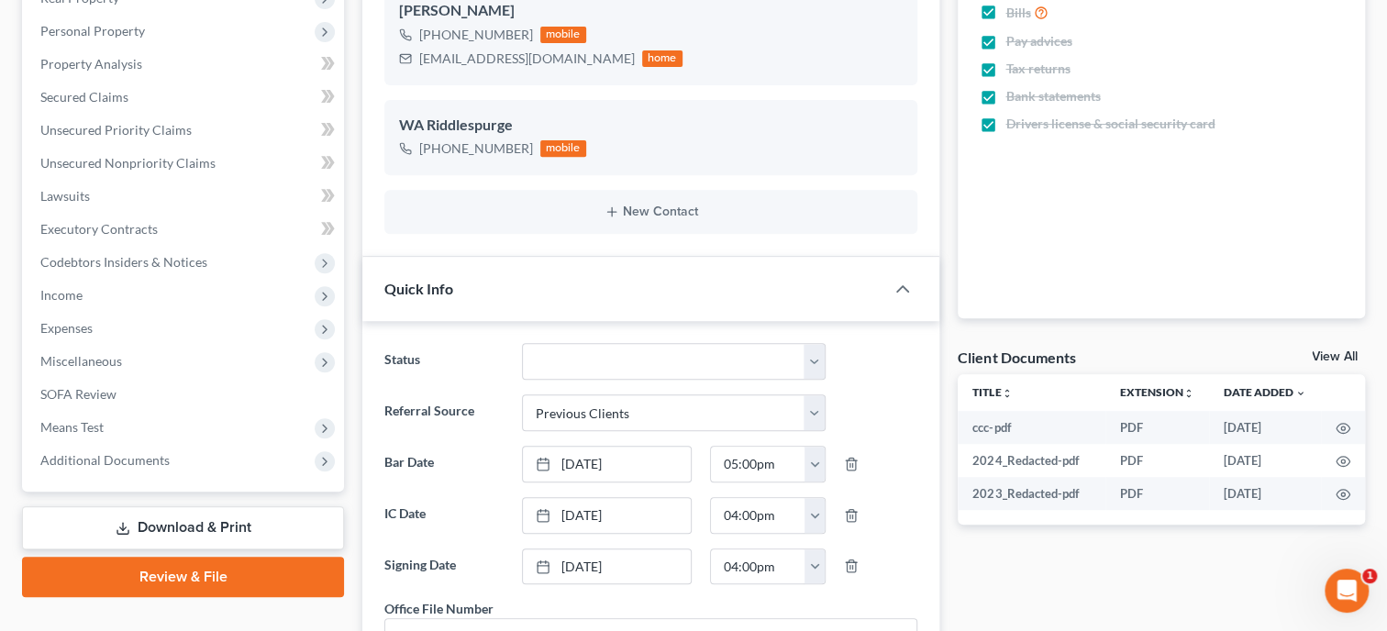
scroll to position [0, 0]
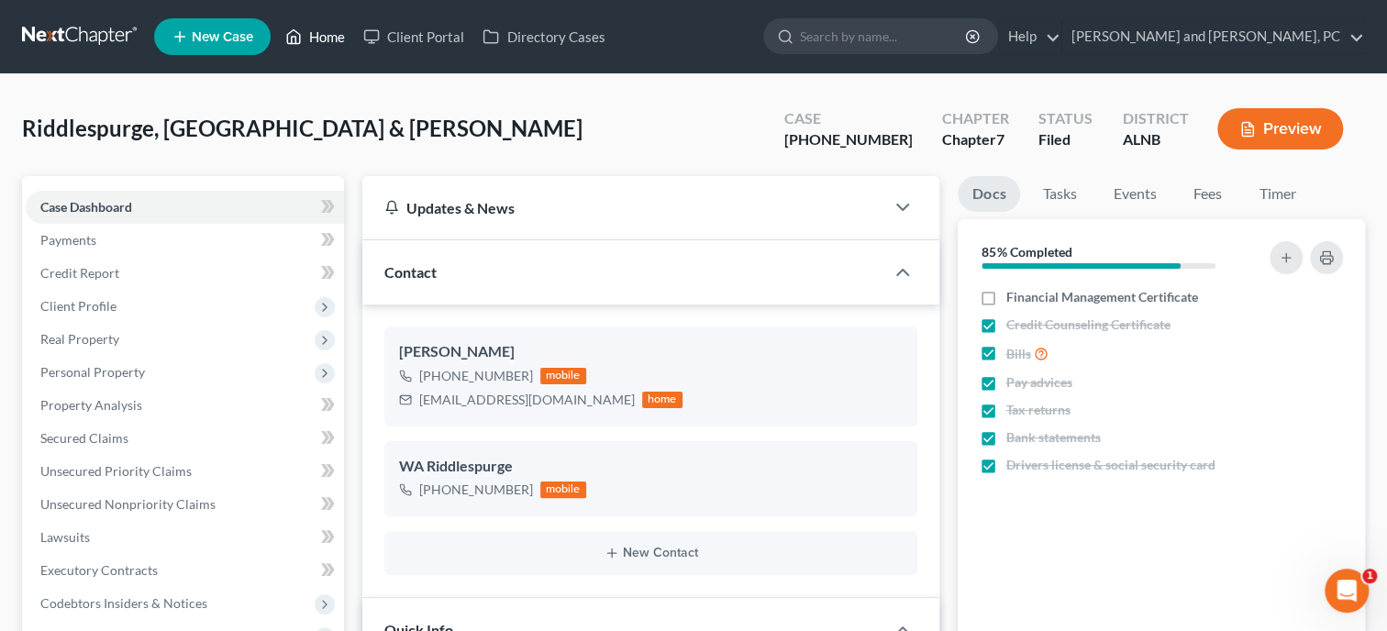
click at [317, 39] on link "Home" at bounding box center [315, 36] width 78 height 33
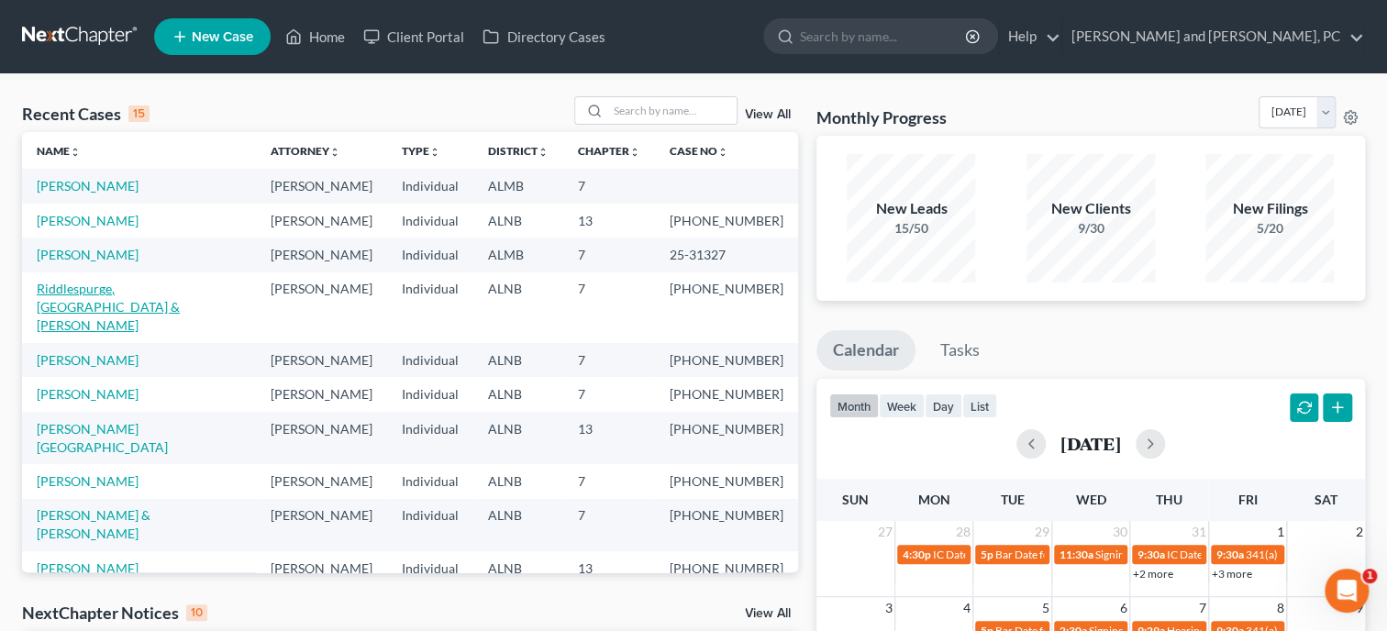
click at [84, 288] on link "Riddlespurge, [GEOGRAPHIC_DATA] & [PERSON_NAME]" at bounding box center [108, 307] width 143 height 52
select select "1"
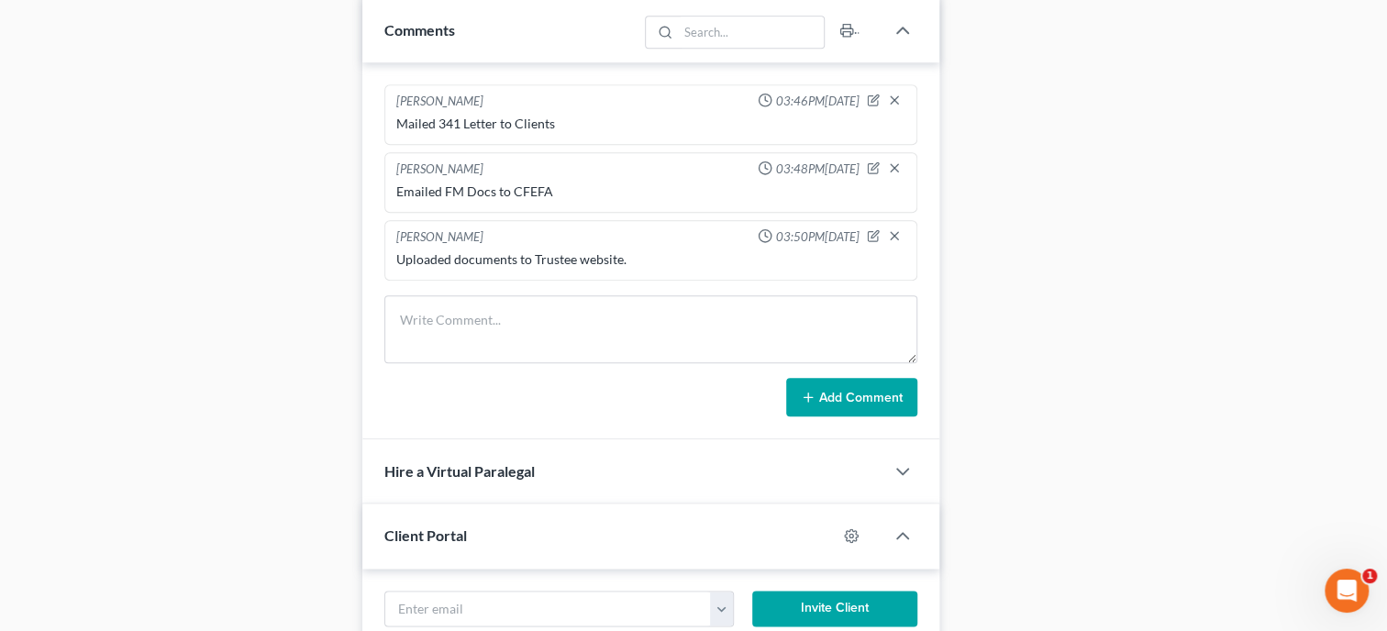
scroll to position [1037, 0]
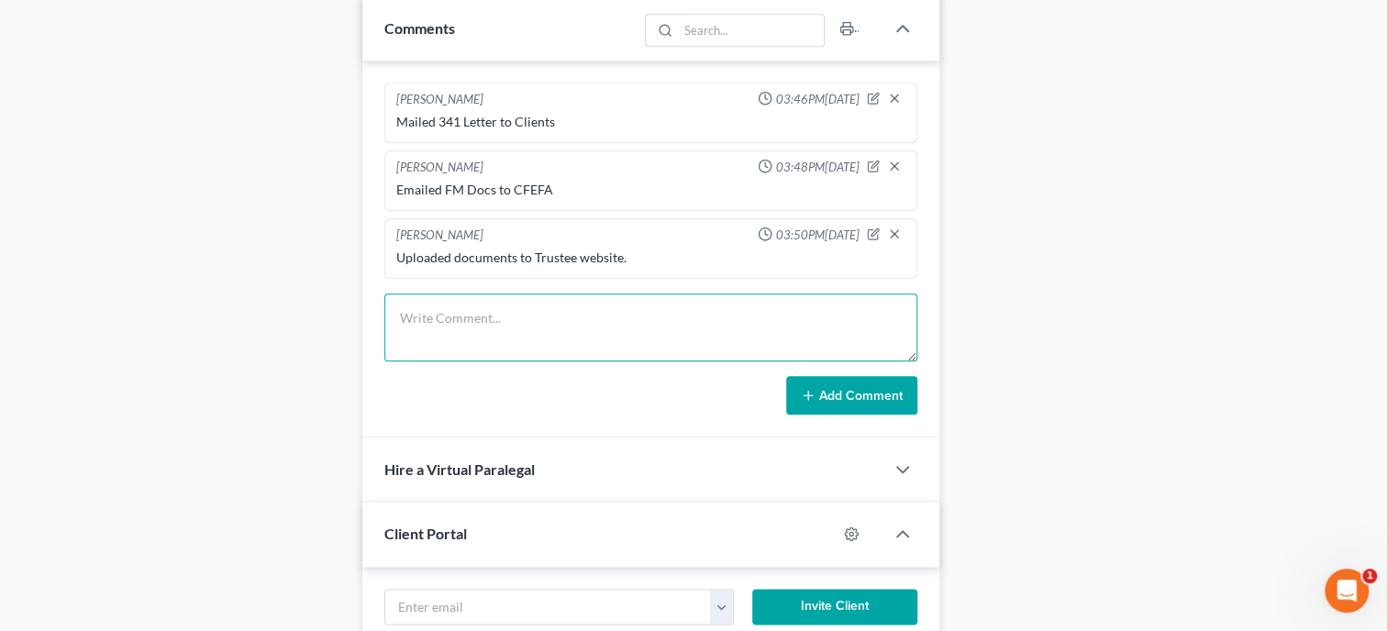
click at [435, 317] on textarea at bounding box center [650, 328] width 533 height 68
type textarea "Prepared Reaff for 21st Mortgage and 2 from [US_STATE] Power. Text wife for the…"
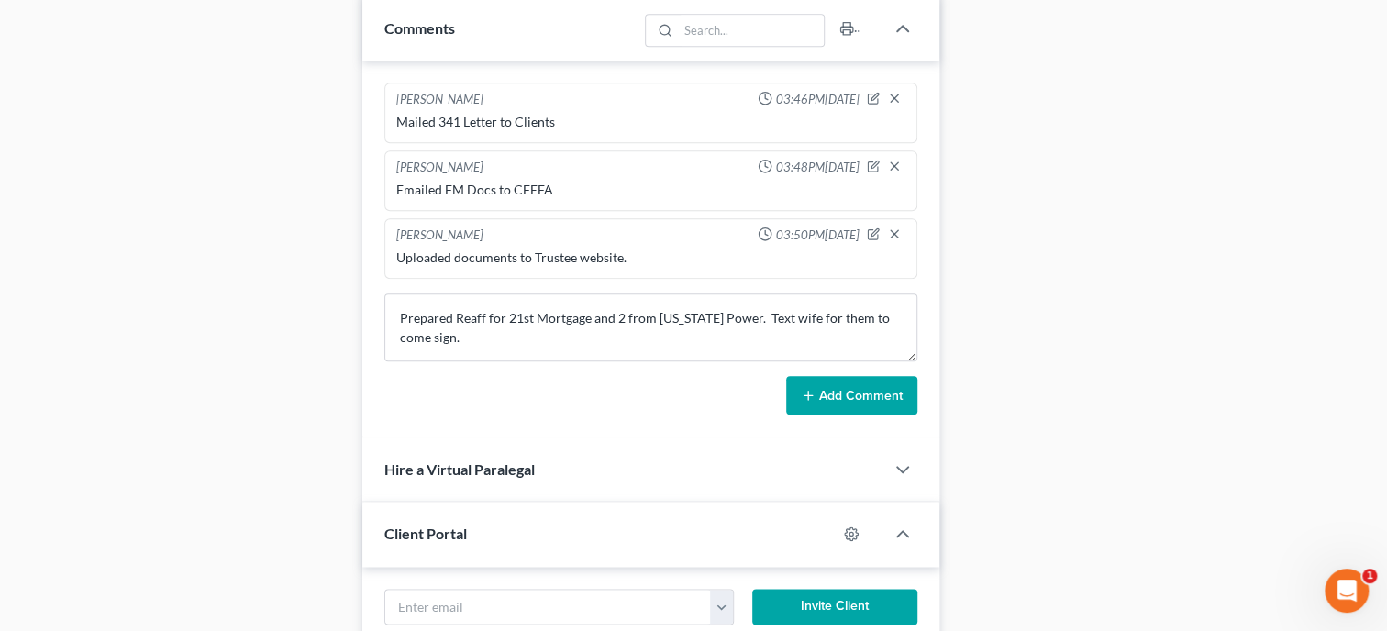
click at [837, 410] on button "Add Comment" at bounding box center [851, 395] width 131 height 39
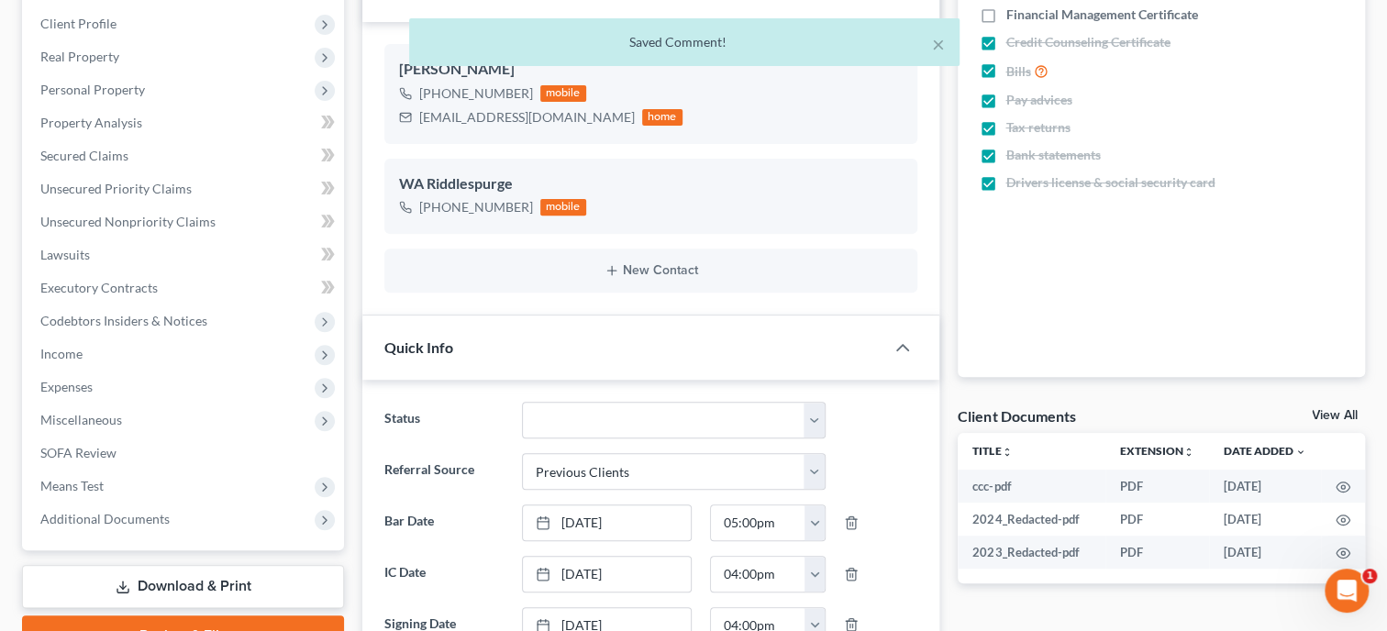
scroll to position [0, 0]
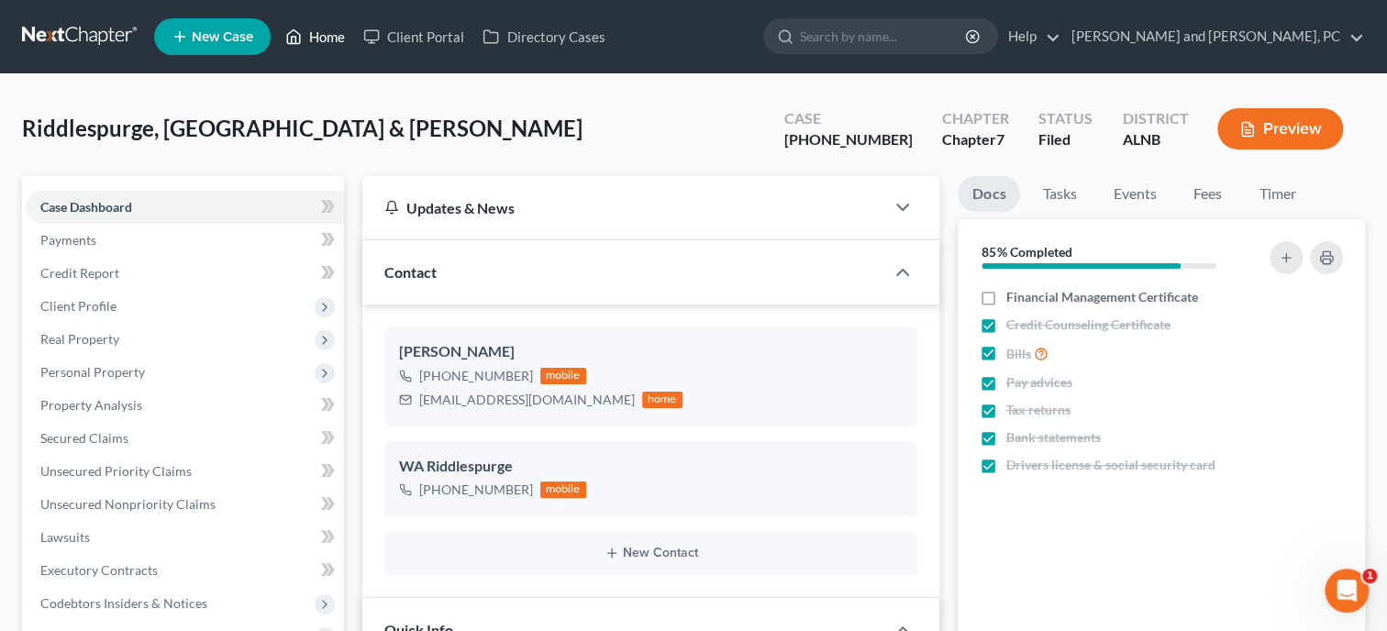
click at [313, 35] on link "Home" at bounding box center [315, 36] width 78 height 33
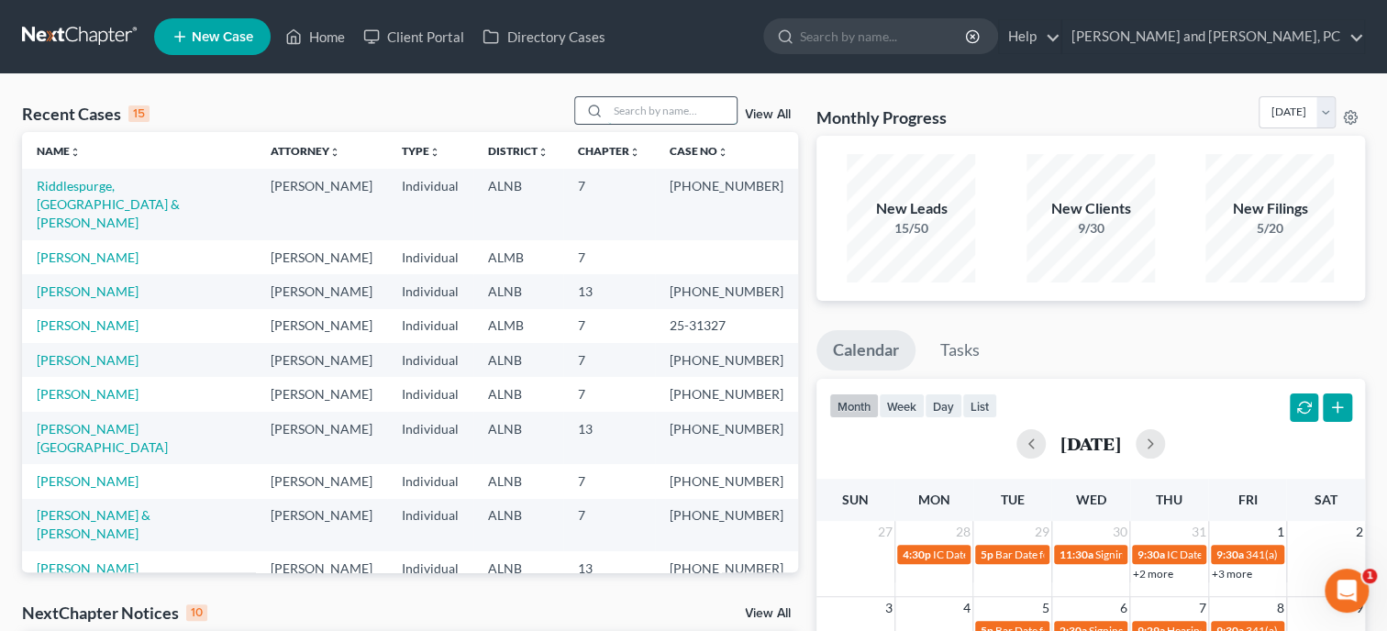
click at [670, 107] on input "search" at bounding box center [672, 110] width 128 height 27
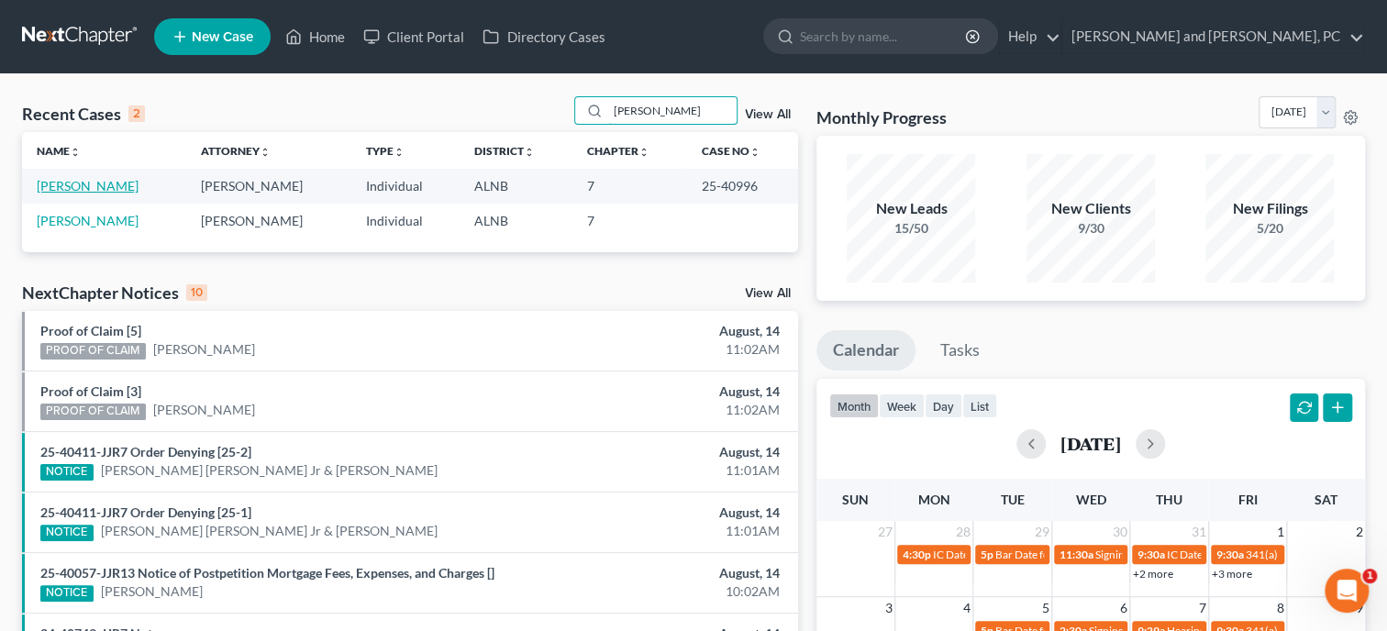
type input "[PERSON_NAME]"
click at [104, 193] on link "[PERSON_NAME]" at bounding box center [88, 186] width 102 height 16
select select "6"
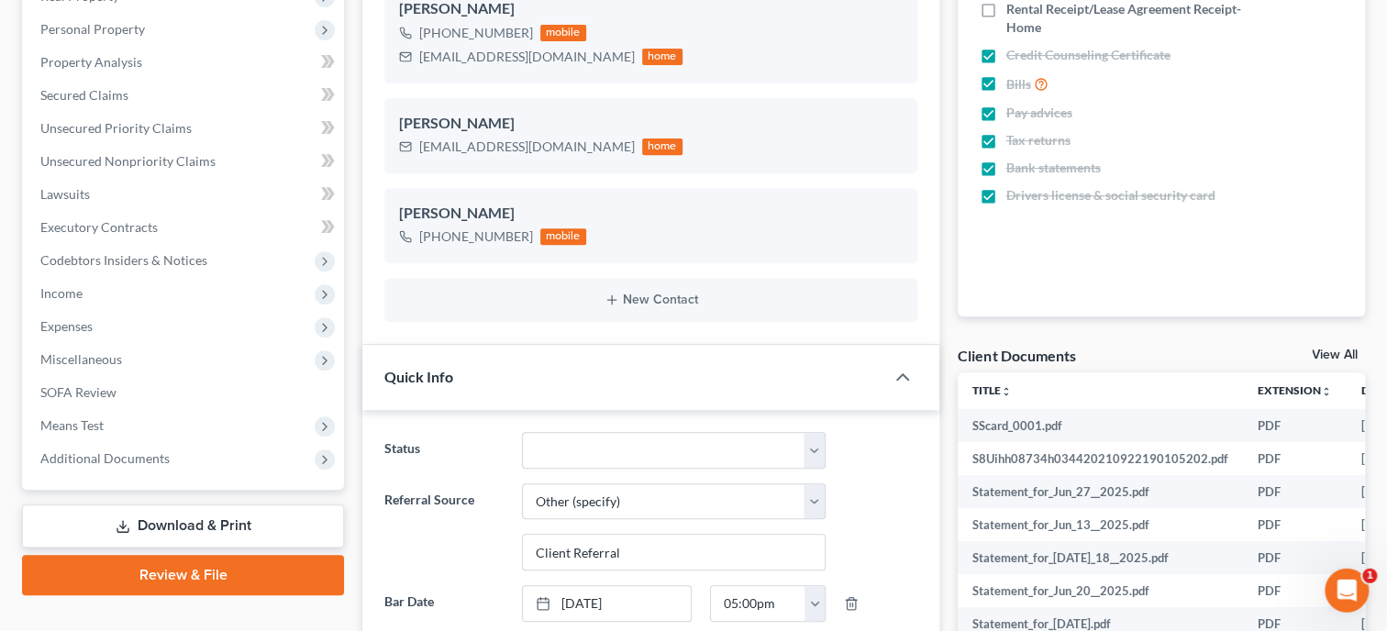
scroll to position [377, 0]
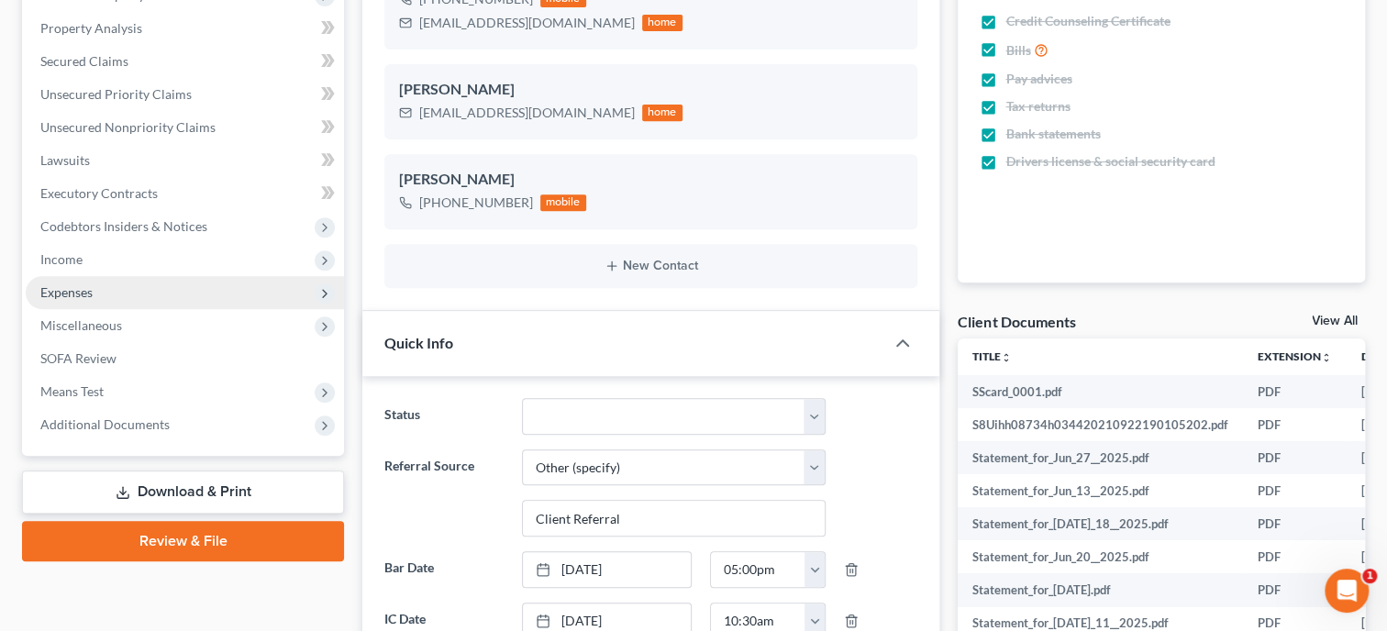
click at [79, 293] on span "Expenses" at bounding box center [66, 292] width 52 height 16
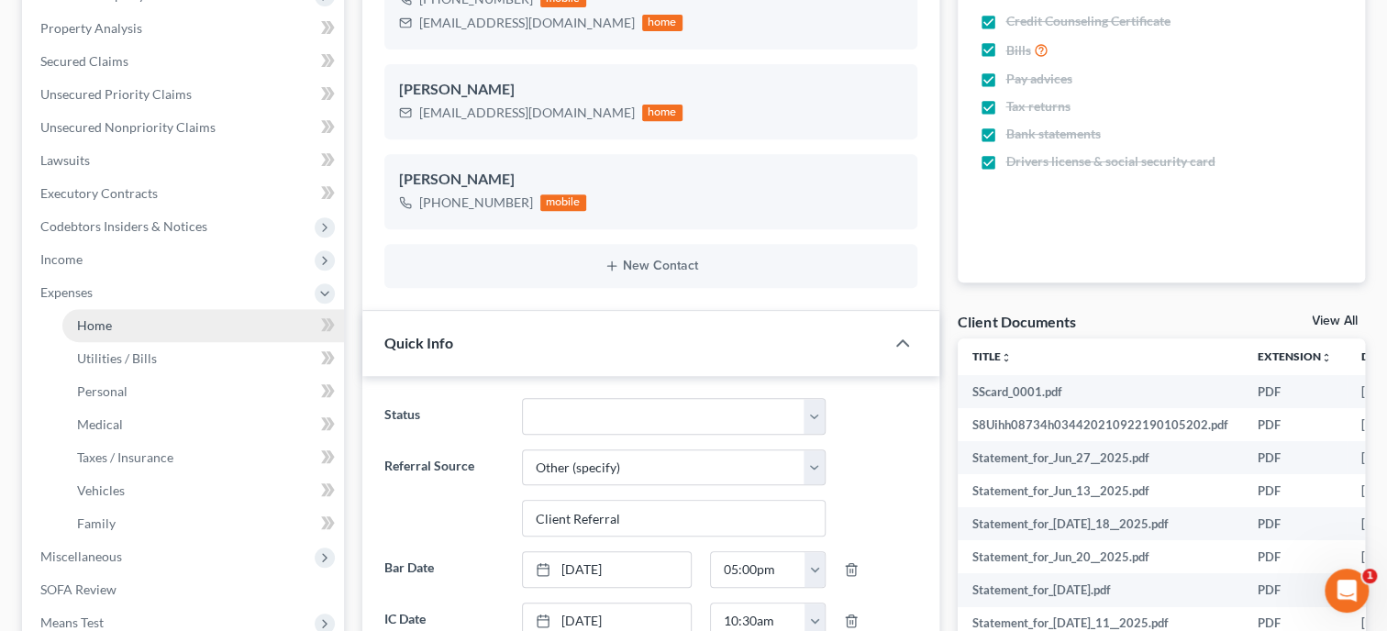
click at [78, 324] on span "Home" at bounding box center [94, 325] width 35 height 16
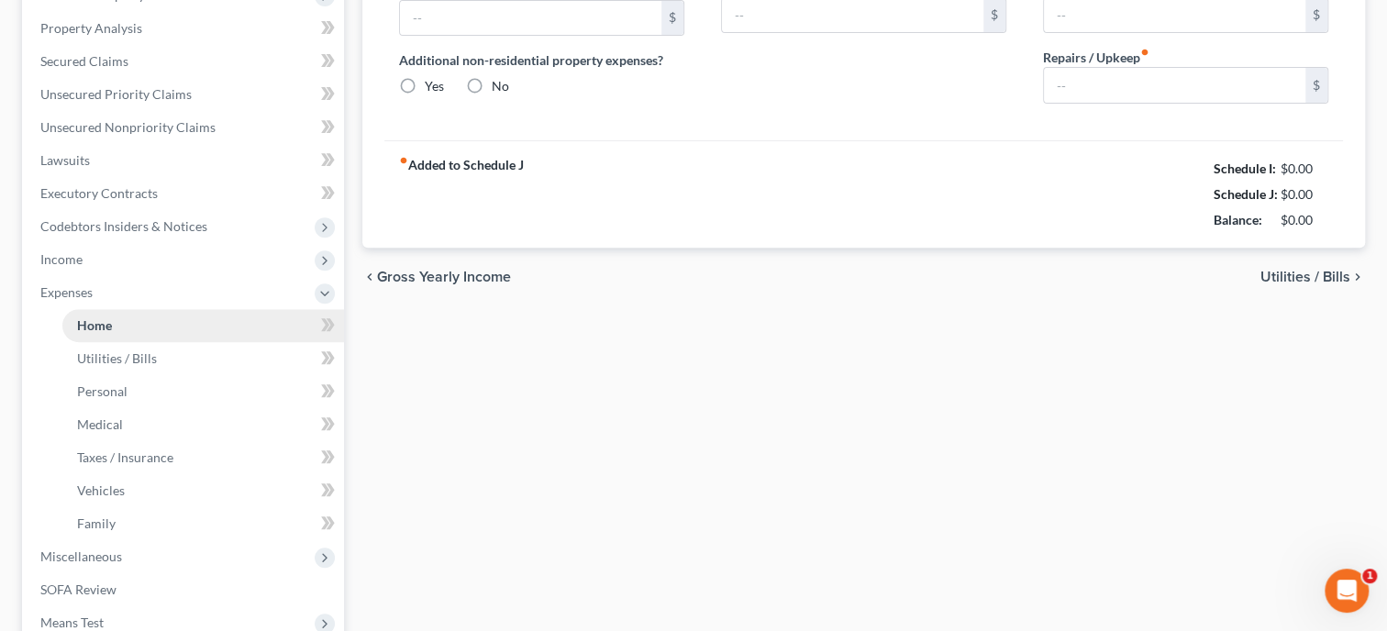
scroll to position [6, 0]
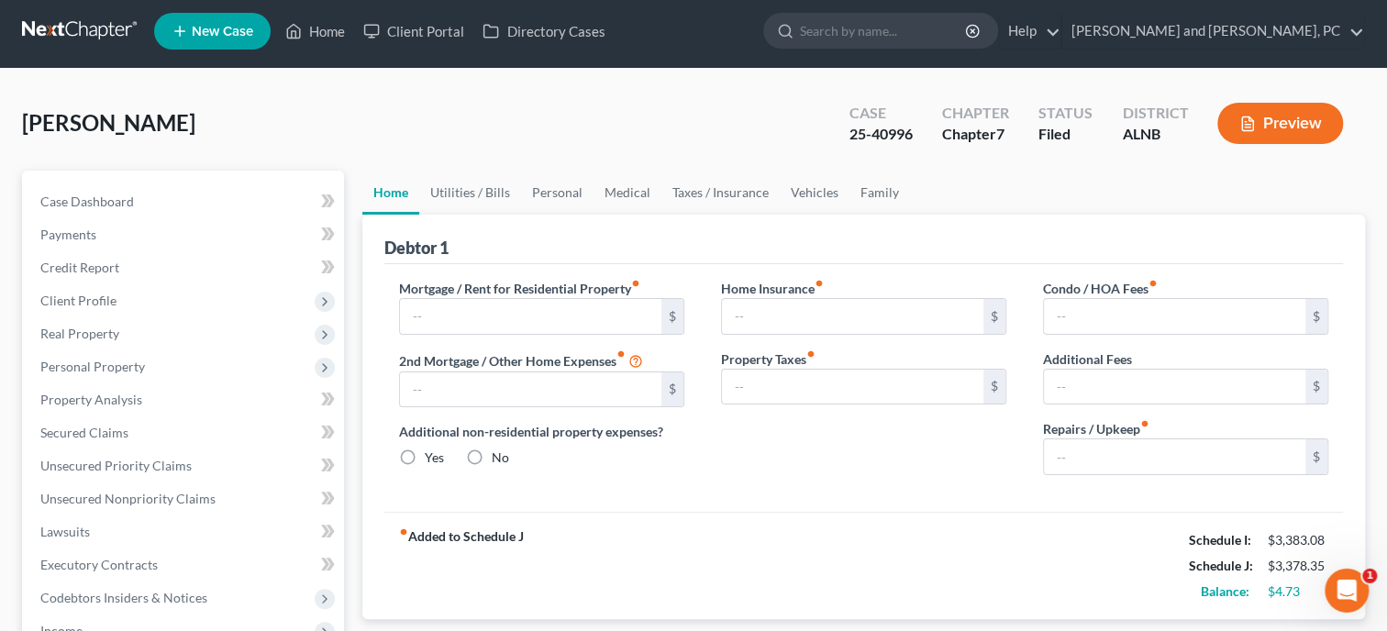
type input "1,125.00"
type input "0.00"
radio input "true"
type input "0.00"
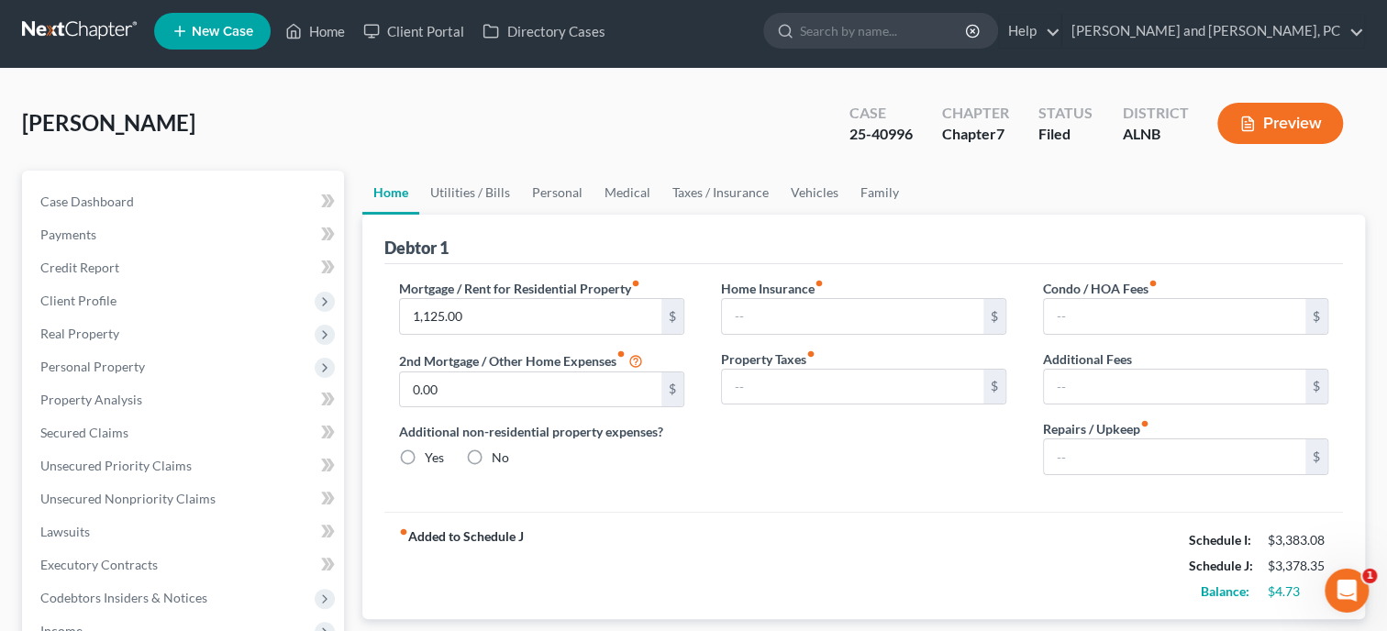
type input "0.00"
